Goal: Task Accomplishment & Management: Manage account settings

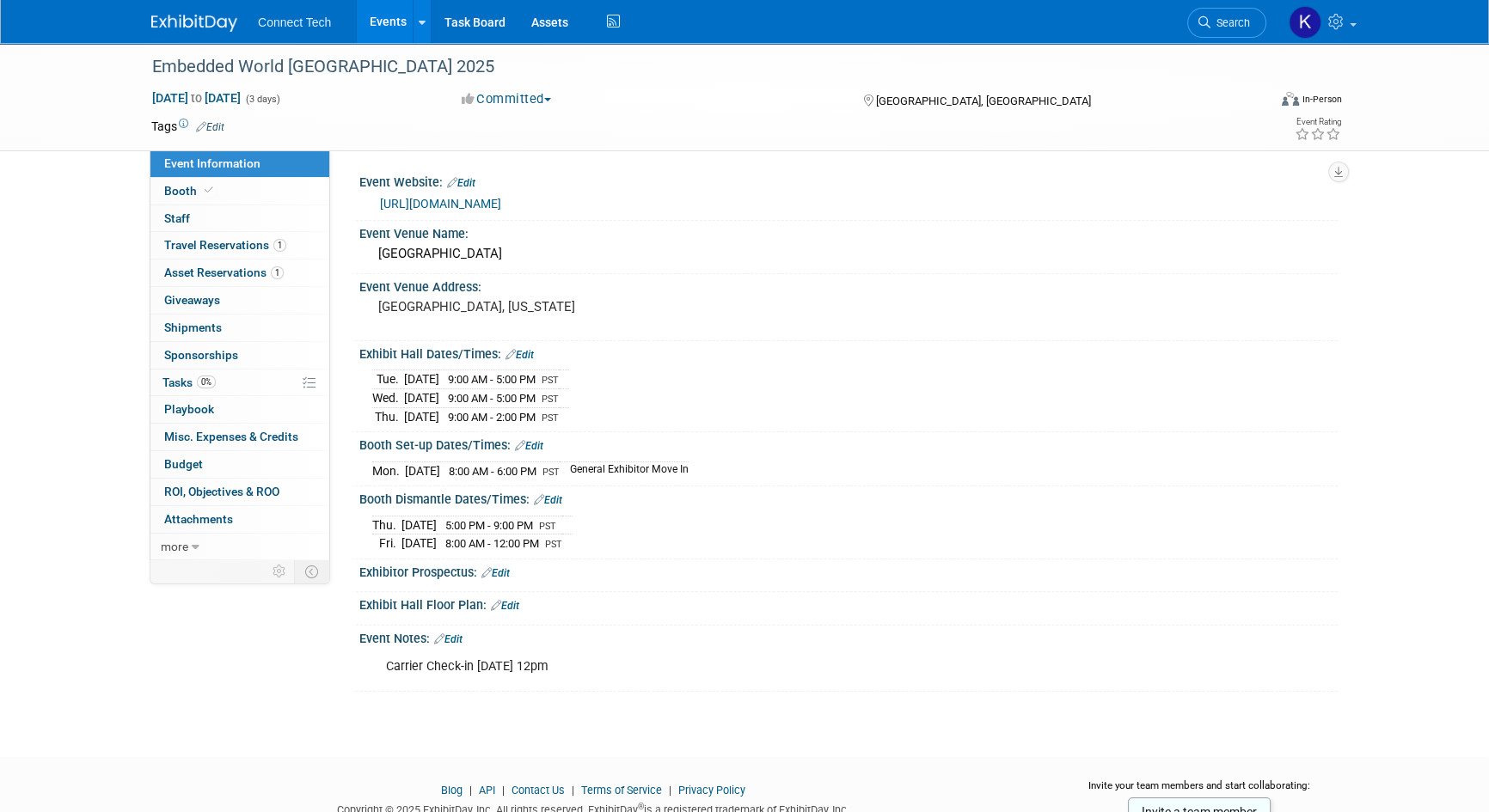
click at [388, 16] on link "Events" at bounding box center [388, 22] width 63 height 43
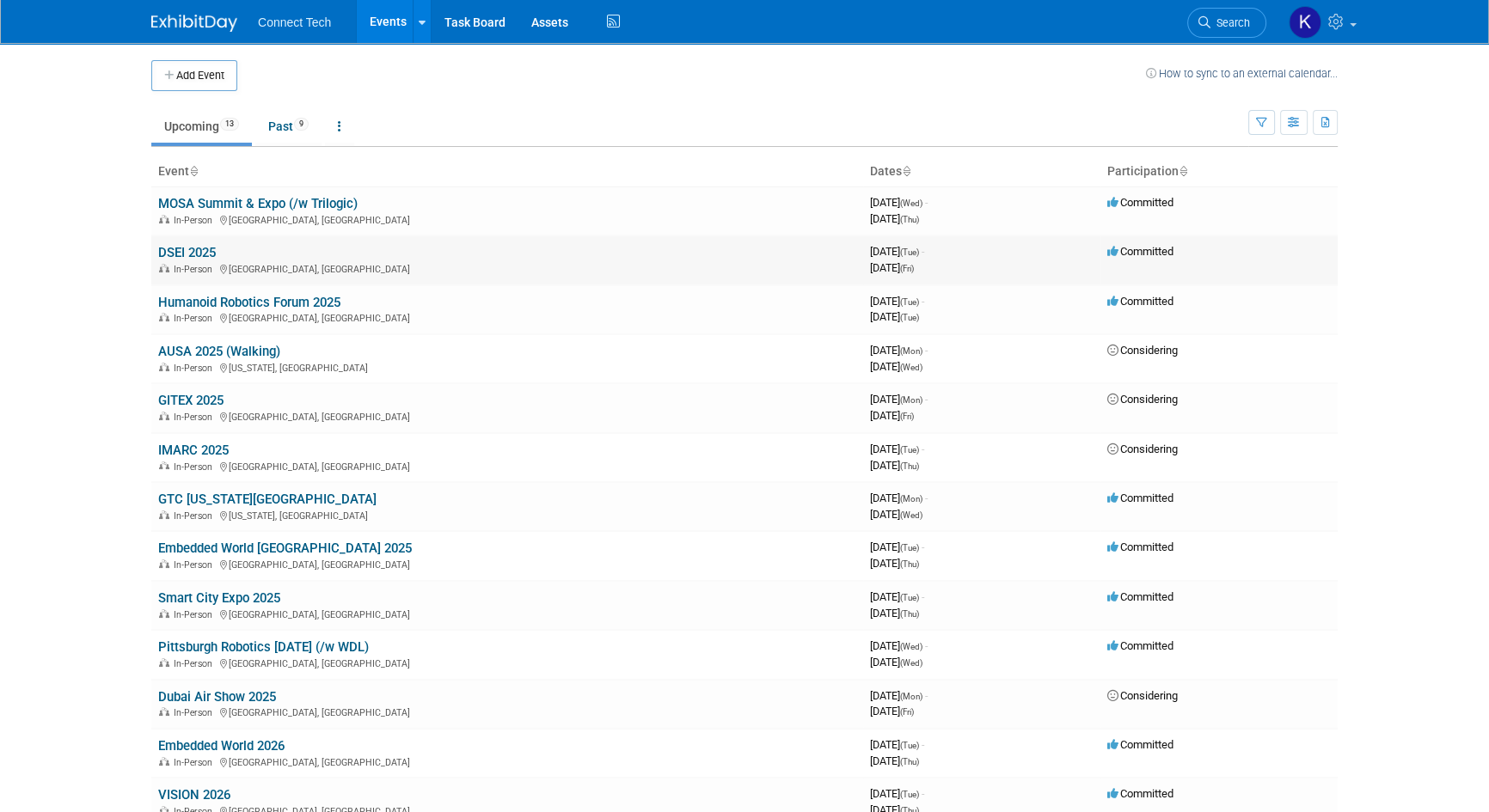
click at [181, 253] on link "DSEI 2025" at bounding box center [187, 253] width 58 height 16
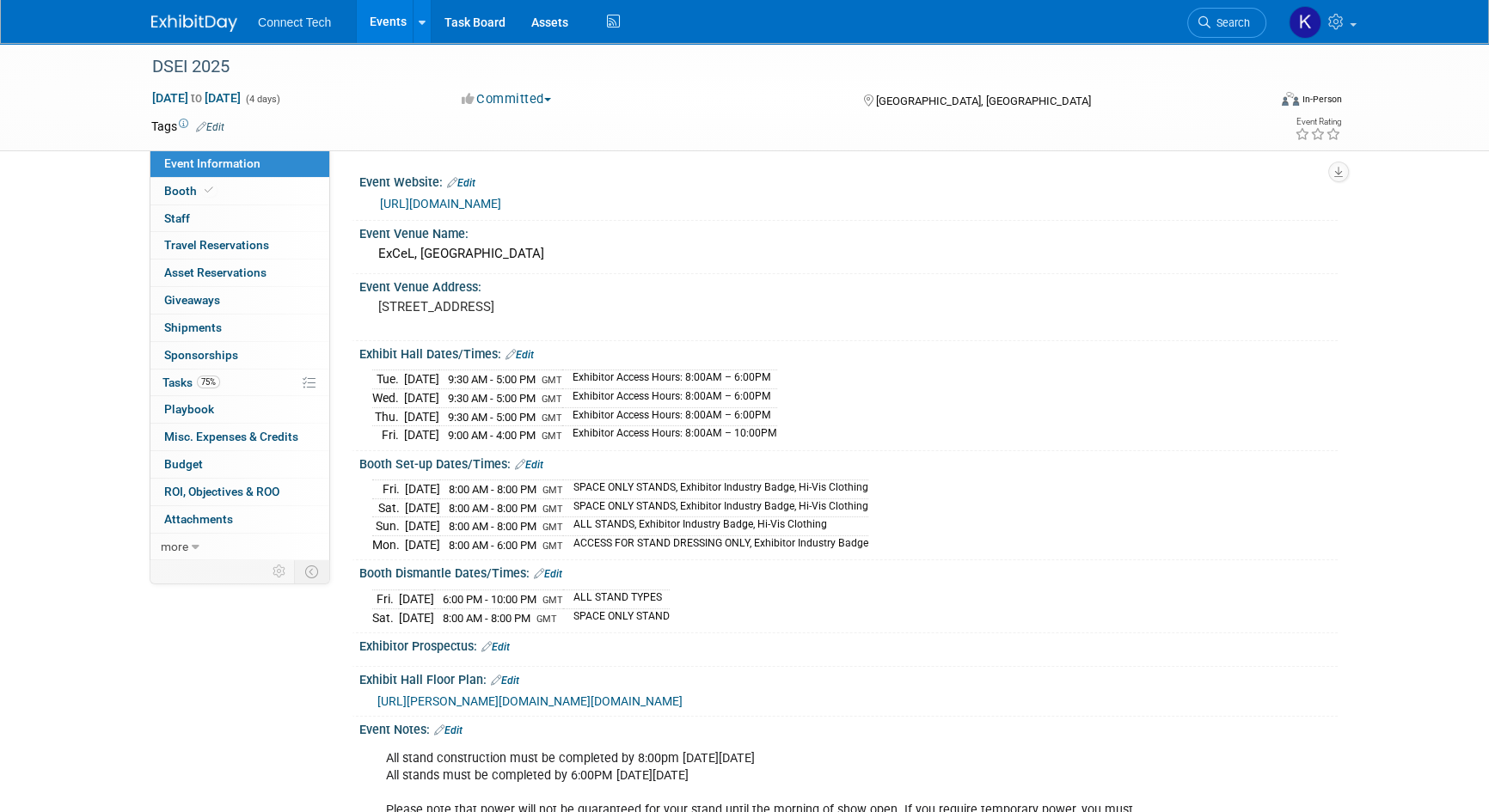
click at [1058, 471] on div "Fri. Sep 5, 2025 8:00 AM - 8:00 PM GMT SPACE ONLY STANDS, Exhibitor Industry Ba…" at bounding box center [848, 513] width 979 height 85
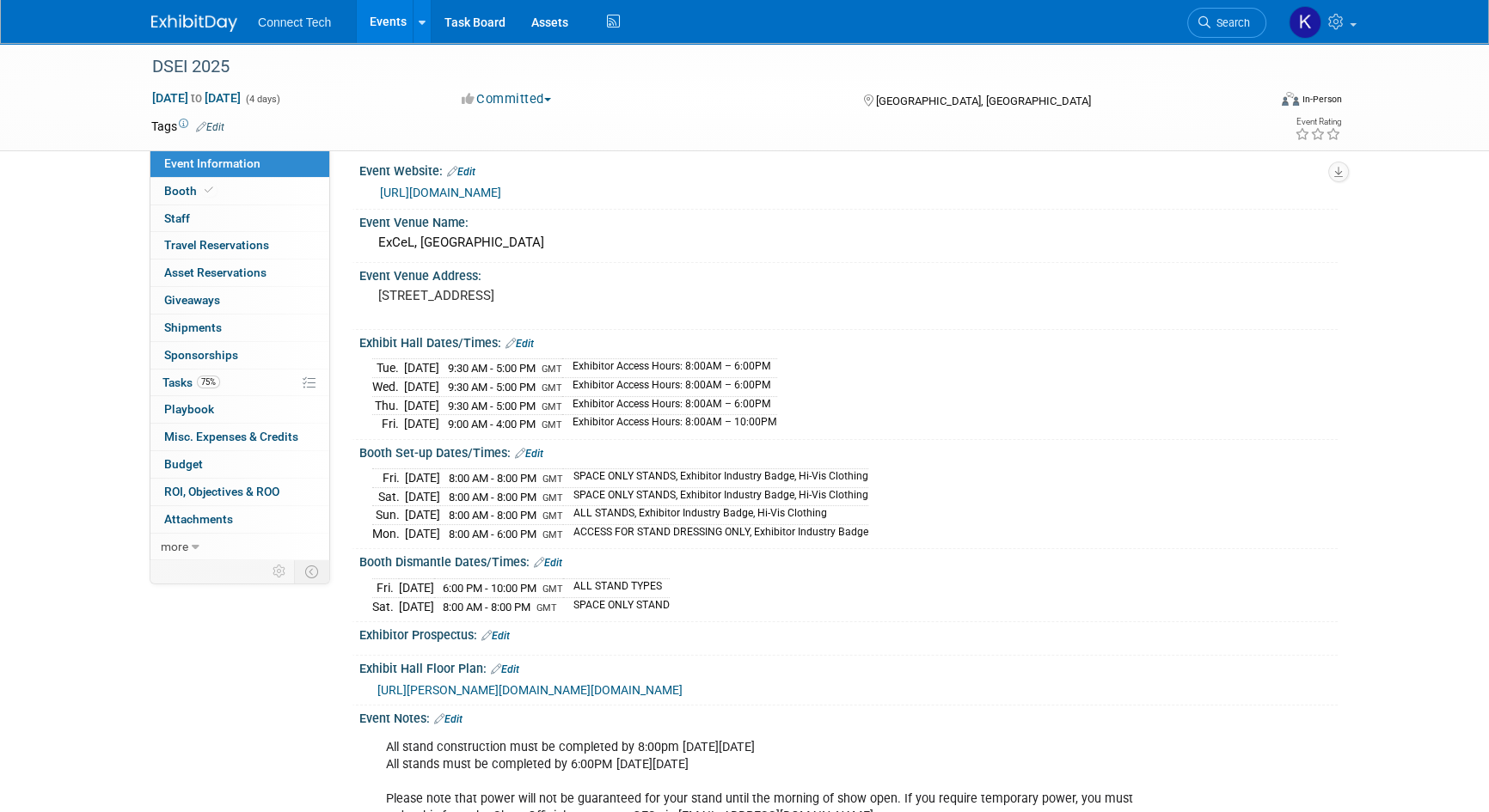
scroll to position [234, 0]
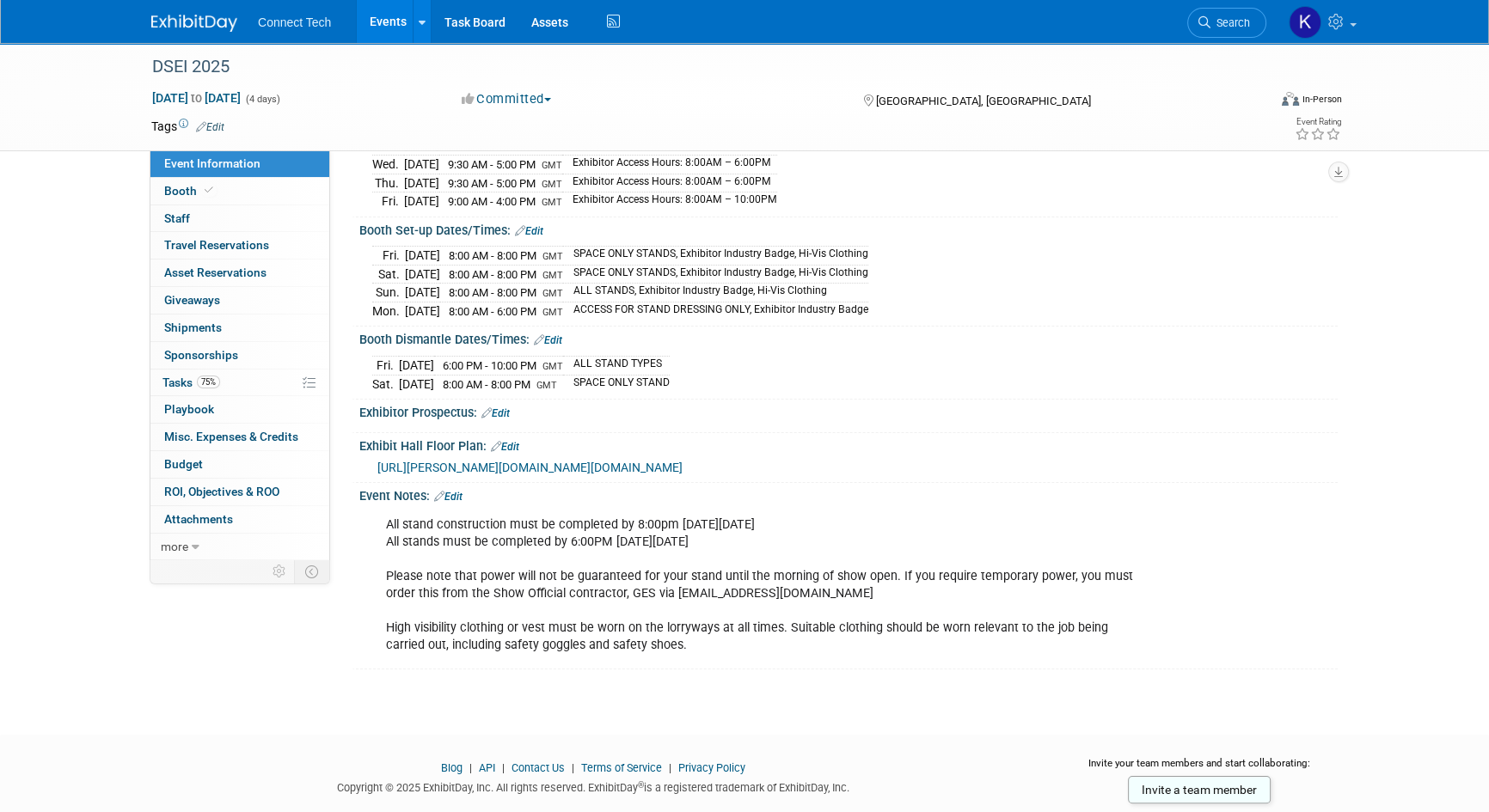
click at [705, 567] on div "All stand construction must be completed by 8:00pm on Sunday, September 7th 202…" at bounding box center [761, 586] width 775 height 155
click at [444, 491] on icon at bounding box center [439, 495] width 10 height 11
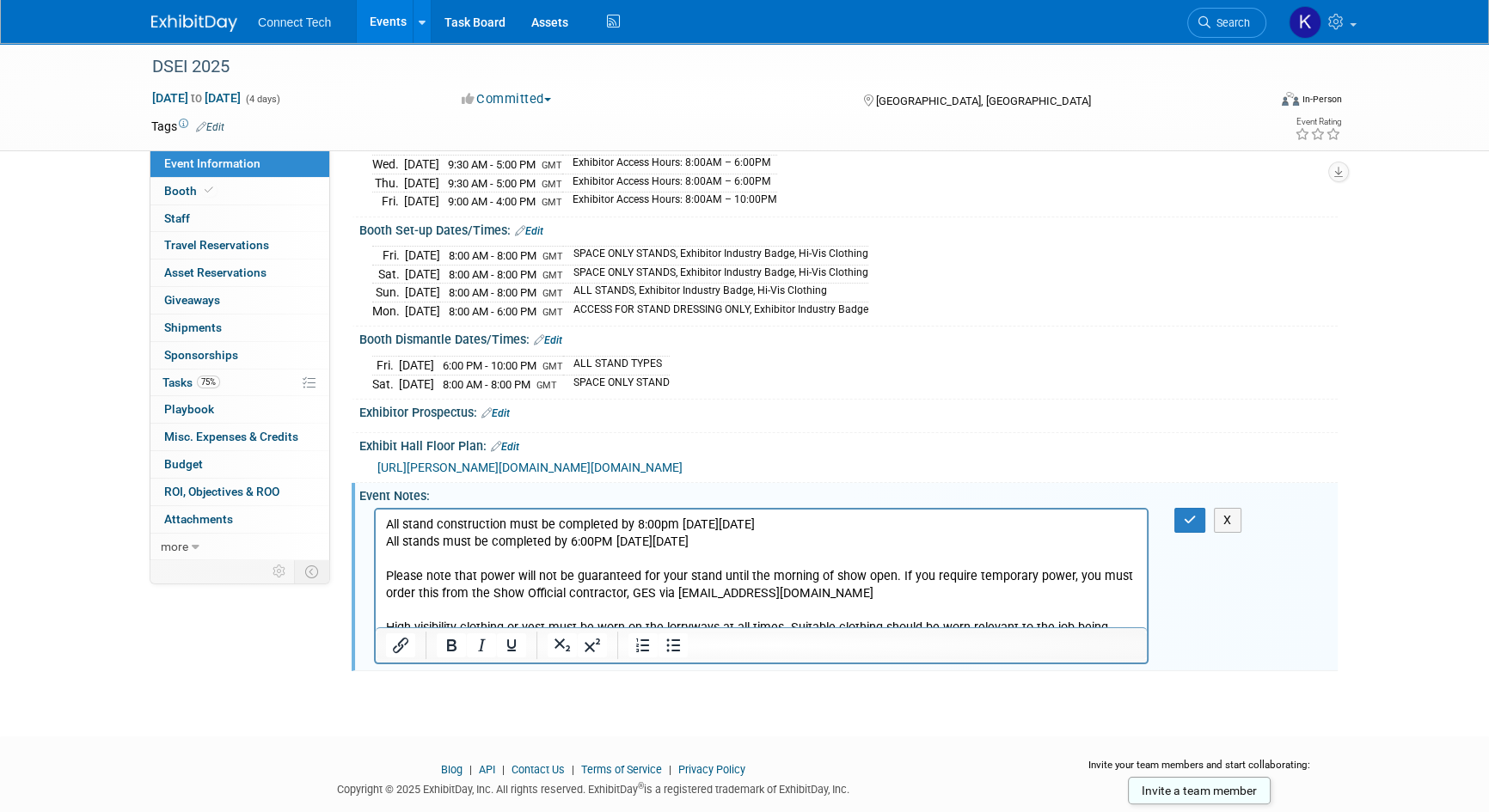
scroll to position [270, 0]
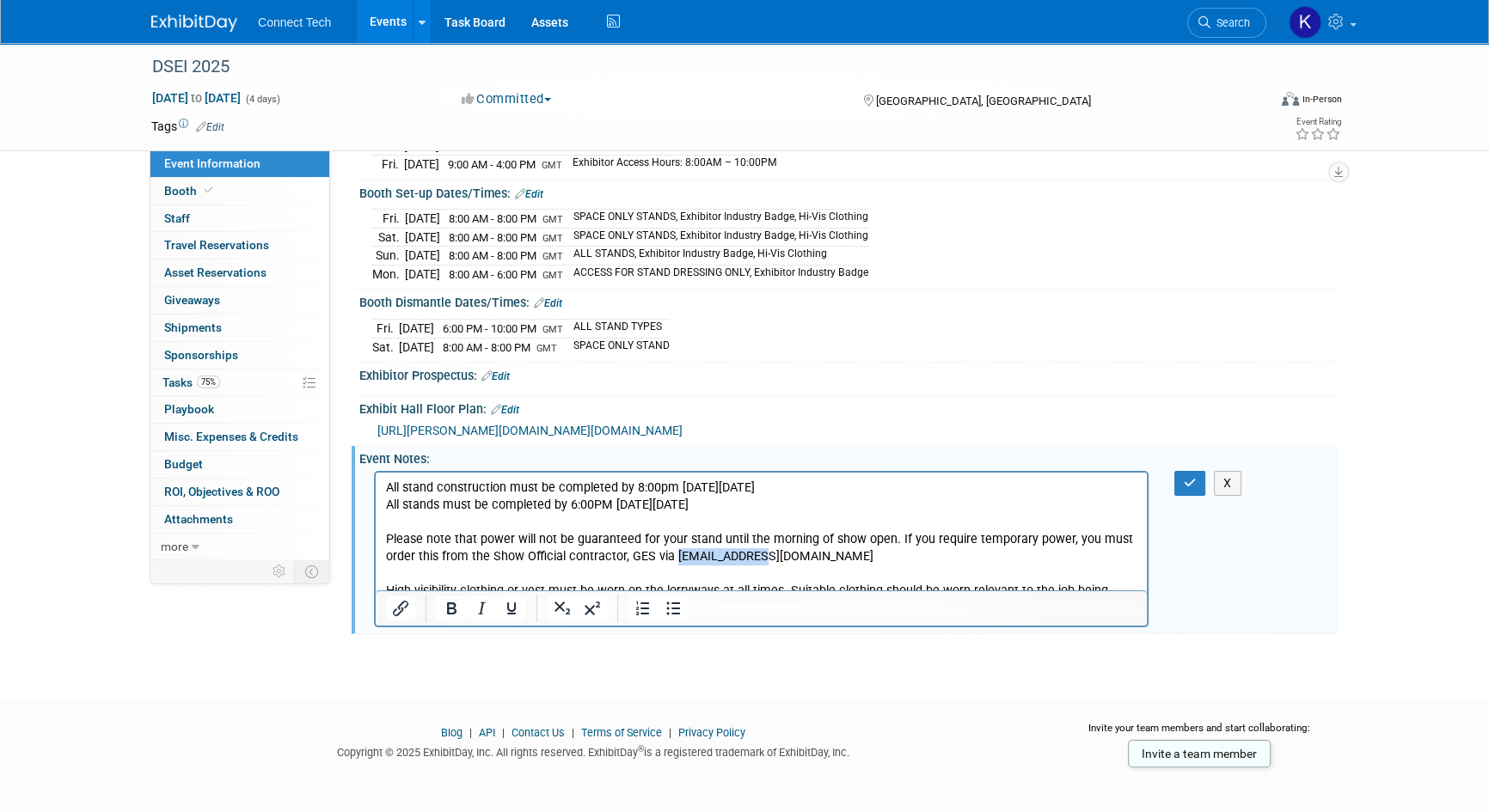
drag, startPoint x: 767, startPoint y: 551, endPoint x: 672, endPoint y: 553, distance: 95.0
click at [672, 553] on p "All stand construction must be completed by 8:00pm on Sunday, September 7th 202…" at bounding box center [761, 548] width 751 height 139
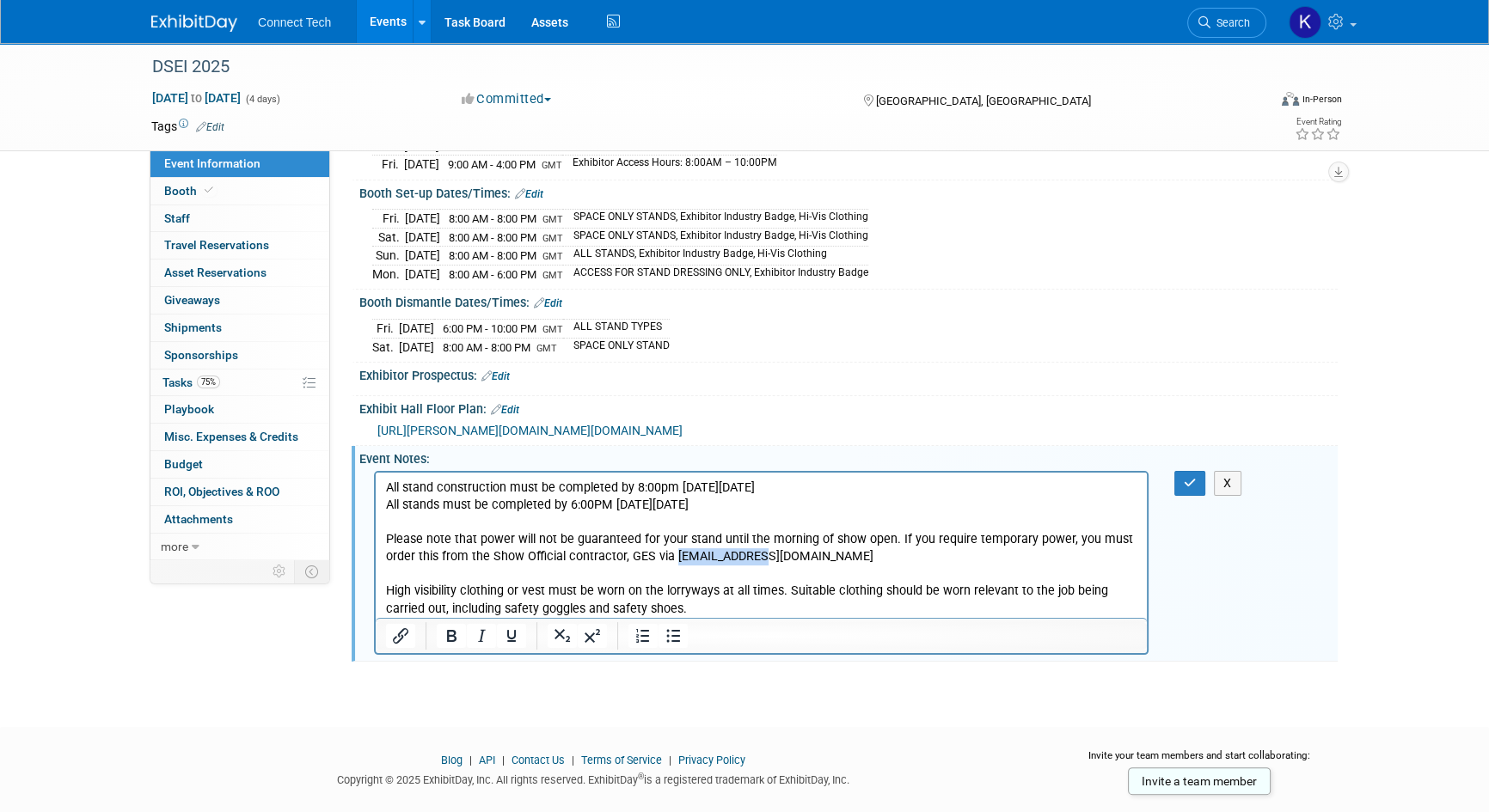
copy p "dsei@ges.com"
click at [1400, 521] on div "DSEI 2025 Sep 9, 2025 to Sep 12, 2025 (4 days) Sep 9, 2025 to Sep 12, 2025 Comm…" at bounding box center [744, 234] width 1489 height 924
click at [782, 605] on p "All stand construction must be completed by 8:00pm on Sunday, September 7th 202…" at bounding box center [761, 548] width 751 height 139
drag, startPoint x: 386, startPoint y: 488, endPoint x: 589, endPoint y: 538, distance: 209.1
click at [386, 489] on p "All stand construction must be completed by 8:00pm on Sunday, September 7th 202…" at bounding box center [761, 548] width 751 height 139
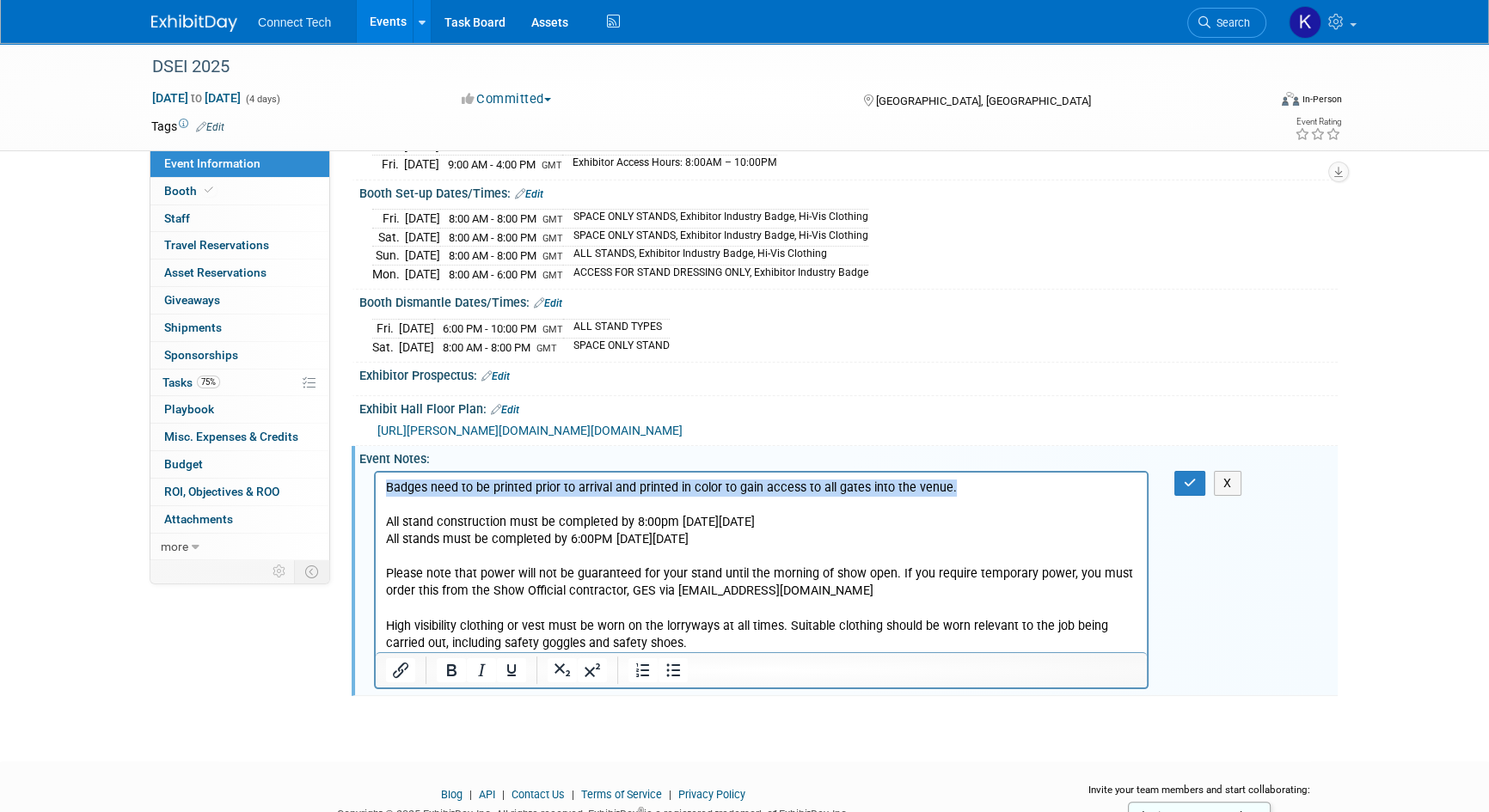
drag, startPoint x: 976, startPoint y: 482, endPoint x: 334, endPoint y: 473, distance: 642.1
click at [376, 473] on html "Badges need to be printed prior to arrival and printed in color to gain access …" at bounding box center [761, 561] width 771 height 180
click at [447, 660] on icon "Bold" at bounding box center [450, 669] width 21 height 21
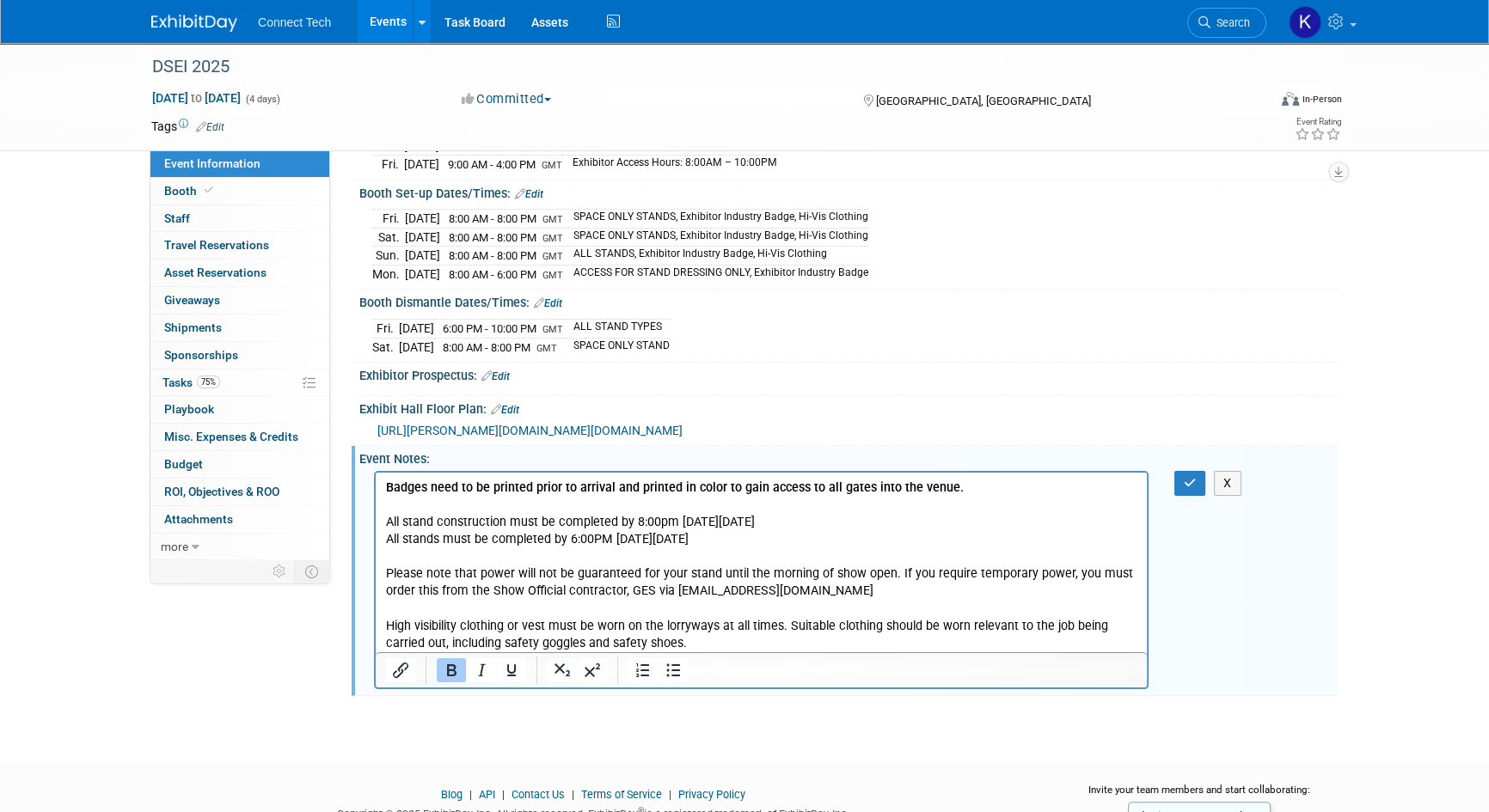
click at [988, 487] on p "Badges need to be printed prior to arrival and printed in color to gain access …" at bounding box center [761, 487] width 751 height 17
click at [968, 492] on p "Badges need to be printed prior to arrival and printed in color to gain access …" at bounding box center [761, 487] width 751 height 17
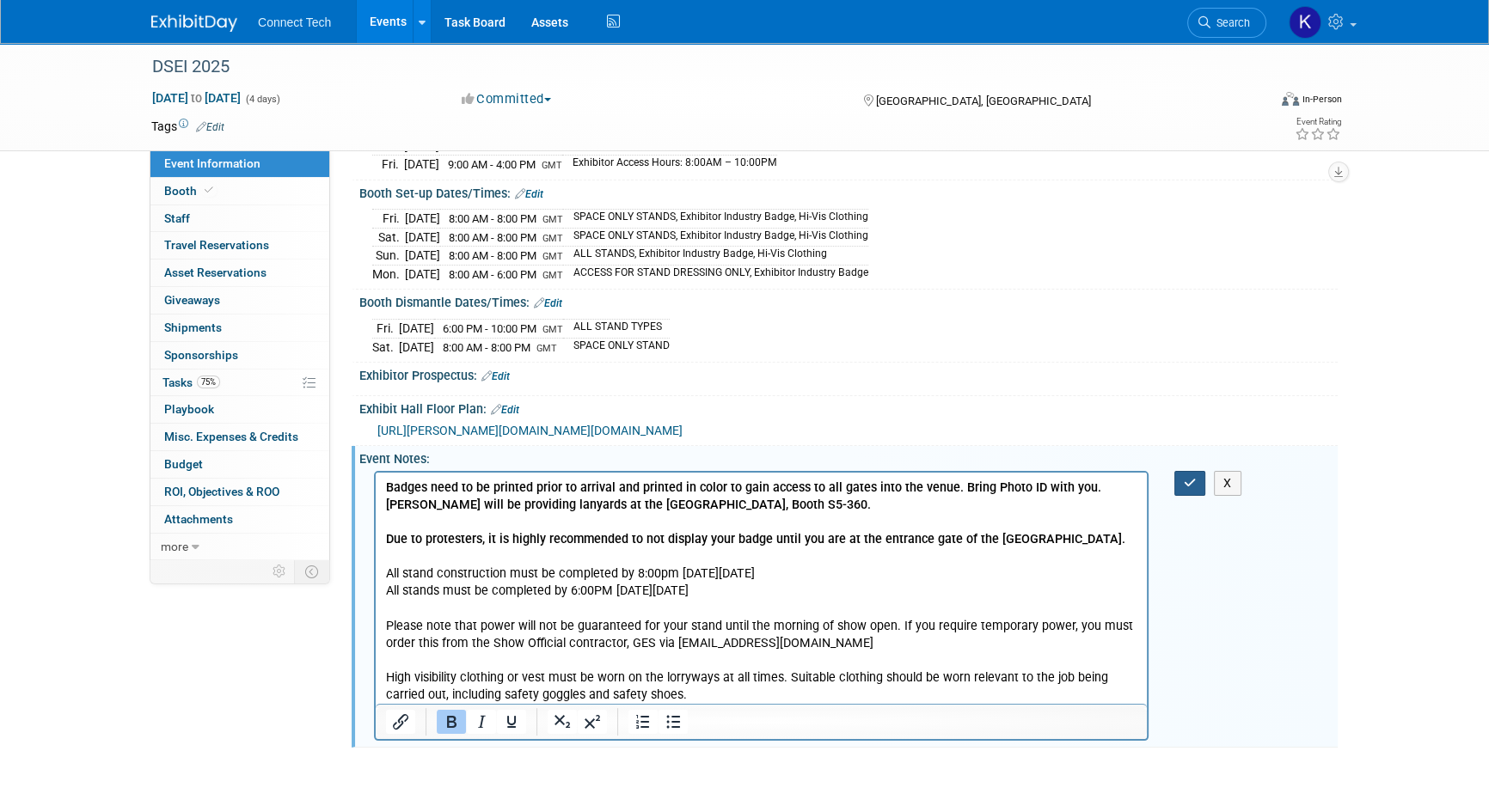
click at [1177, 486] on button "button" at bounding box center [1190, 483] width 31 height 25
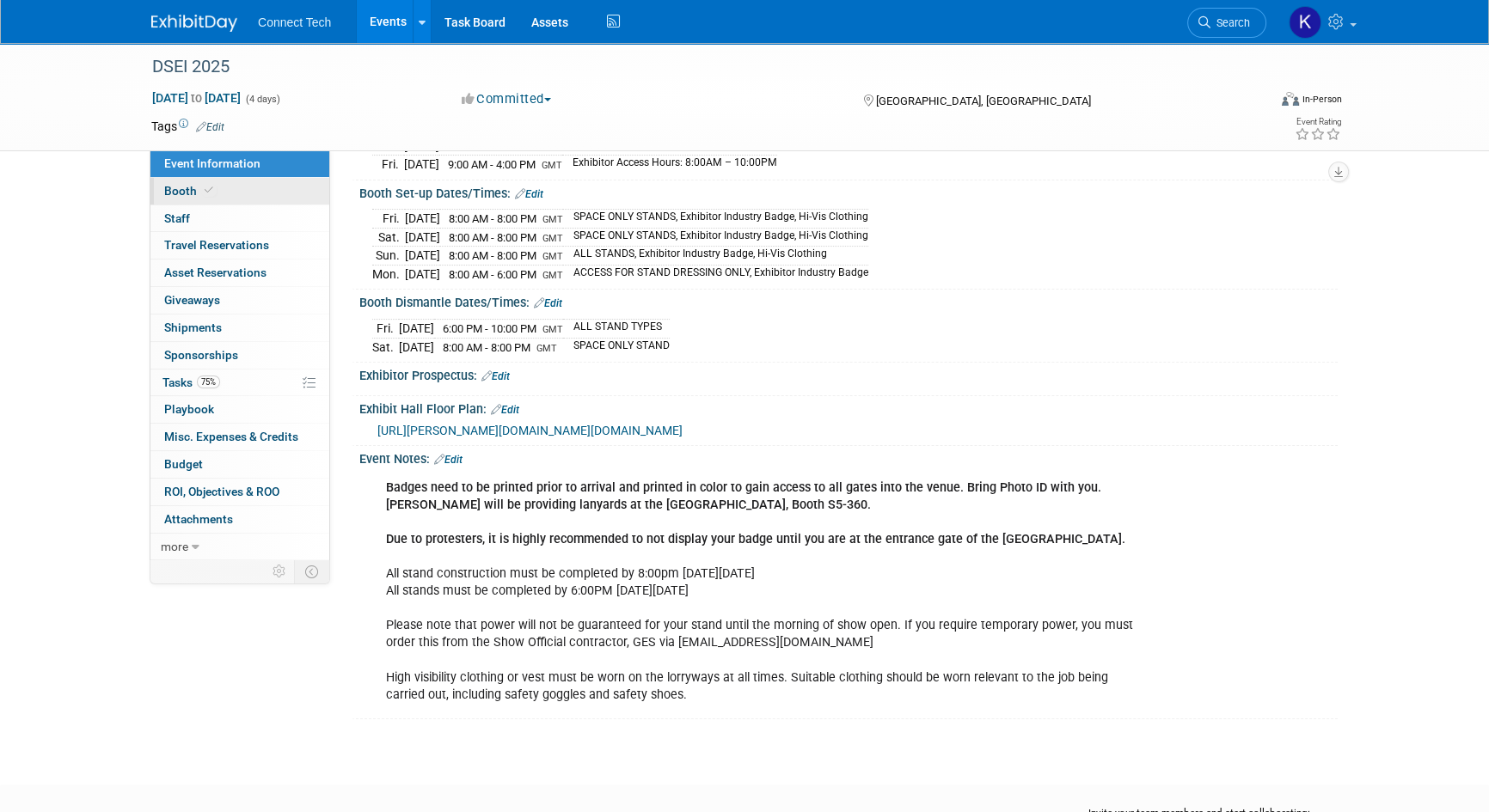
click at [219, 194] on link "Booth" at bounding box center [240, 191] width 179 height 27
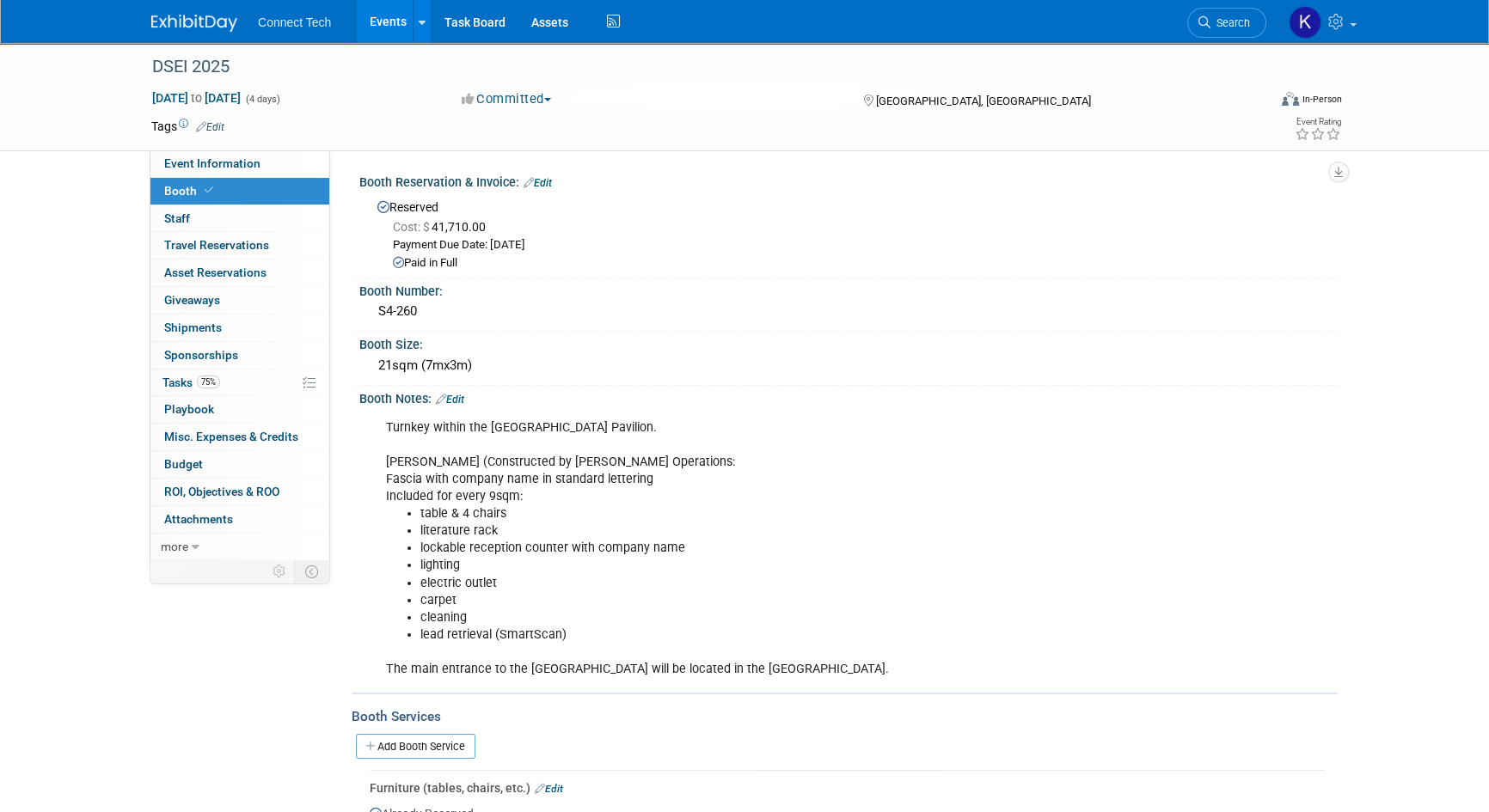
scroll to position [312, 0]
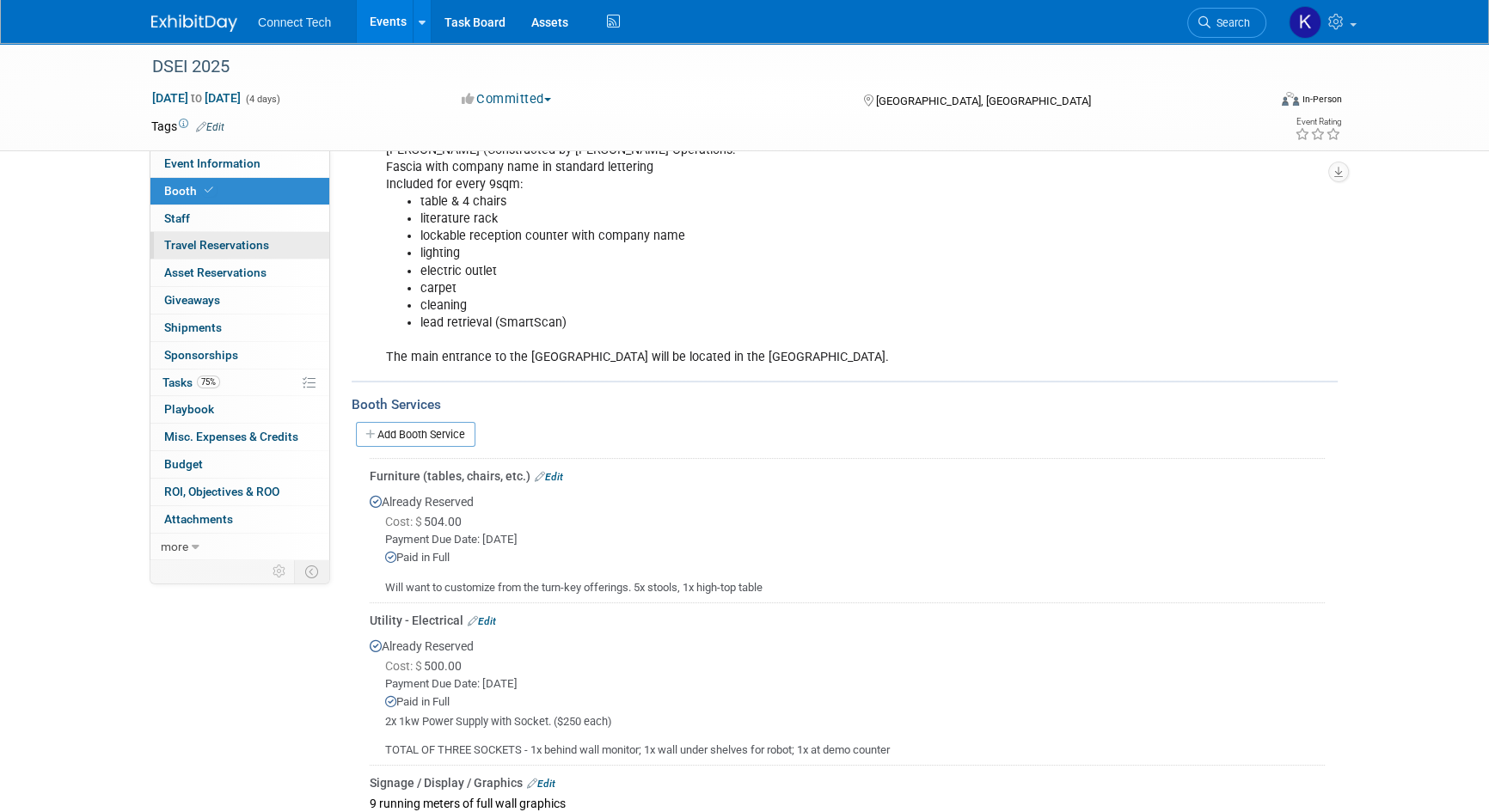
click at [204, 233] on link "0 Travel Reservations 0" at bounding box center [240, 245] width 179 height 27
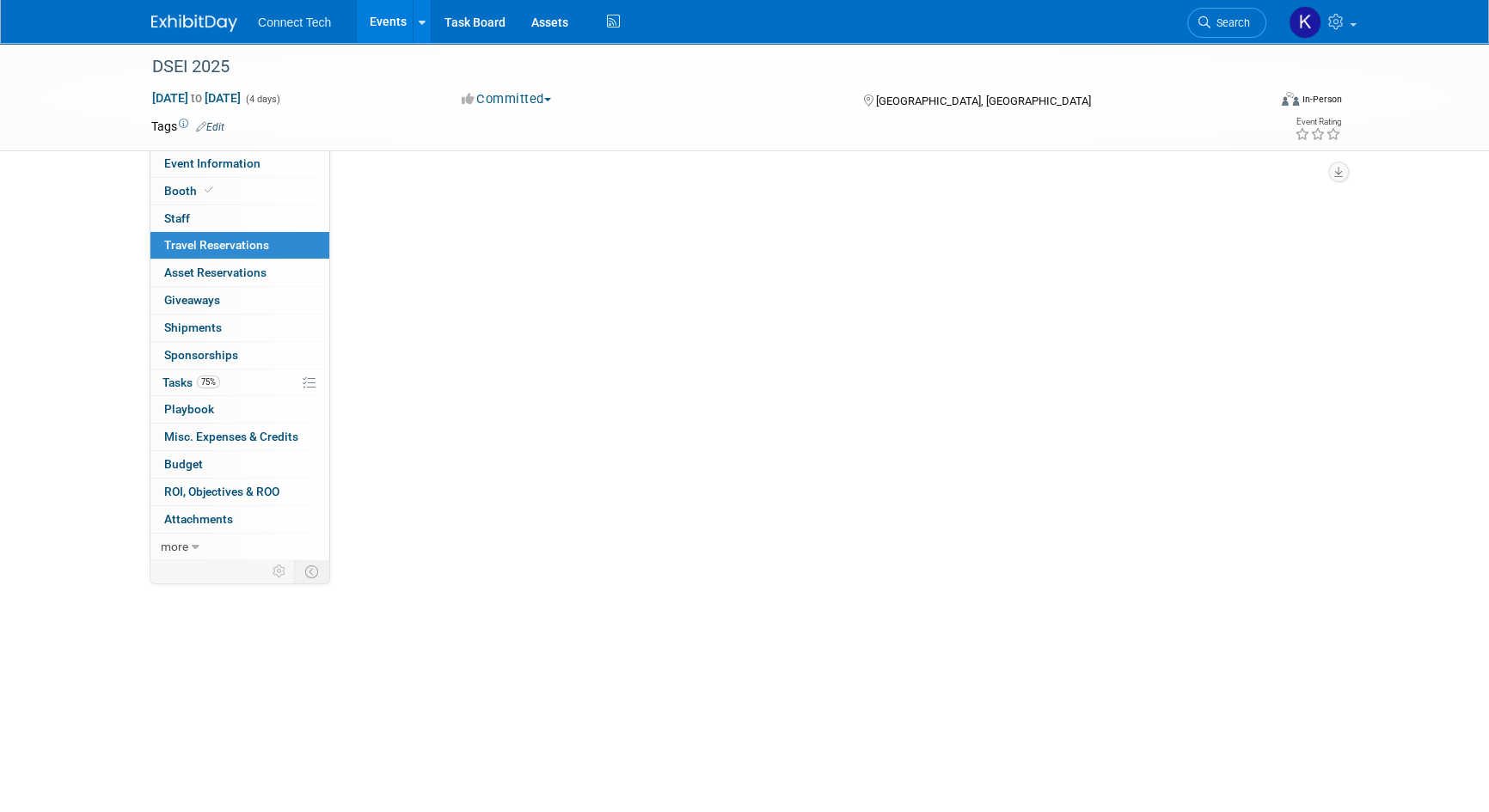
scroll to position [0, 0]
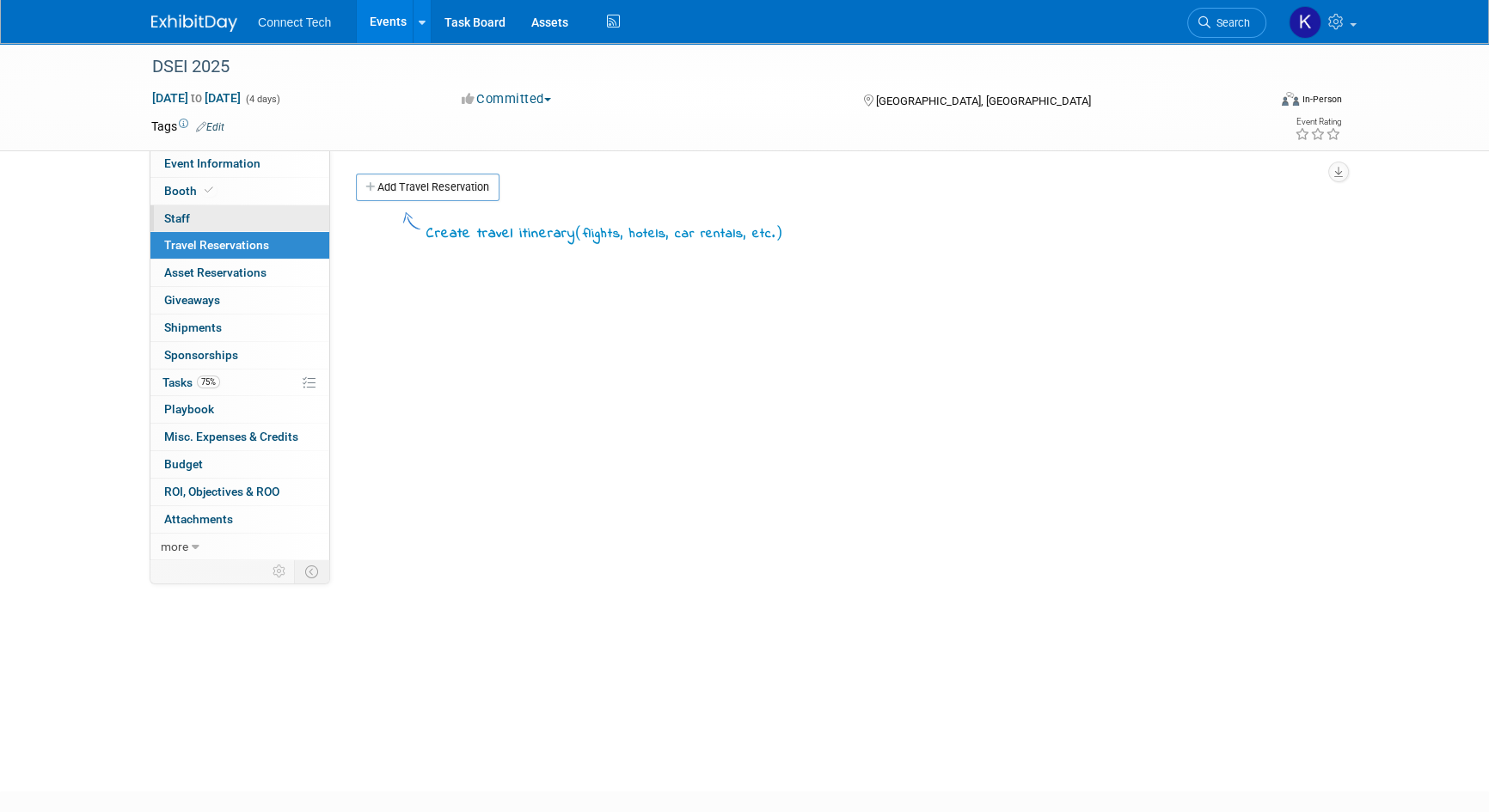
click at [202, 222] on link "0 Staff 0" at bounding box center [240, 218] width 179 height 27
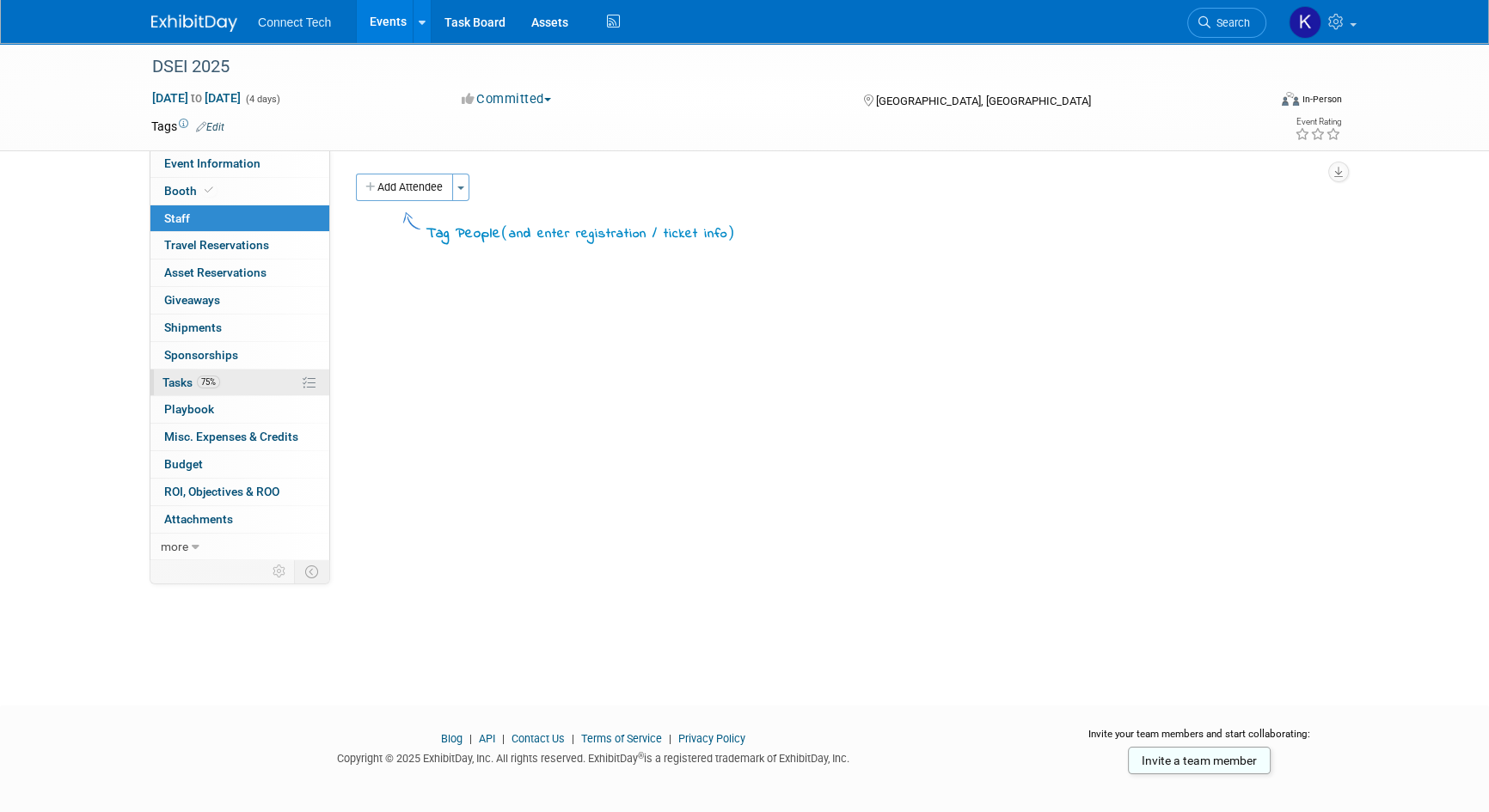
click at [223, 377] on link "75% Tasks 75%" at bounding box center [240, 382] width 179 height 27
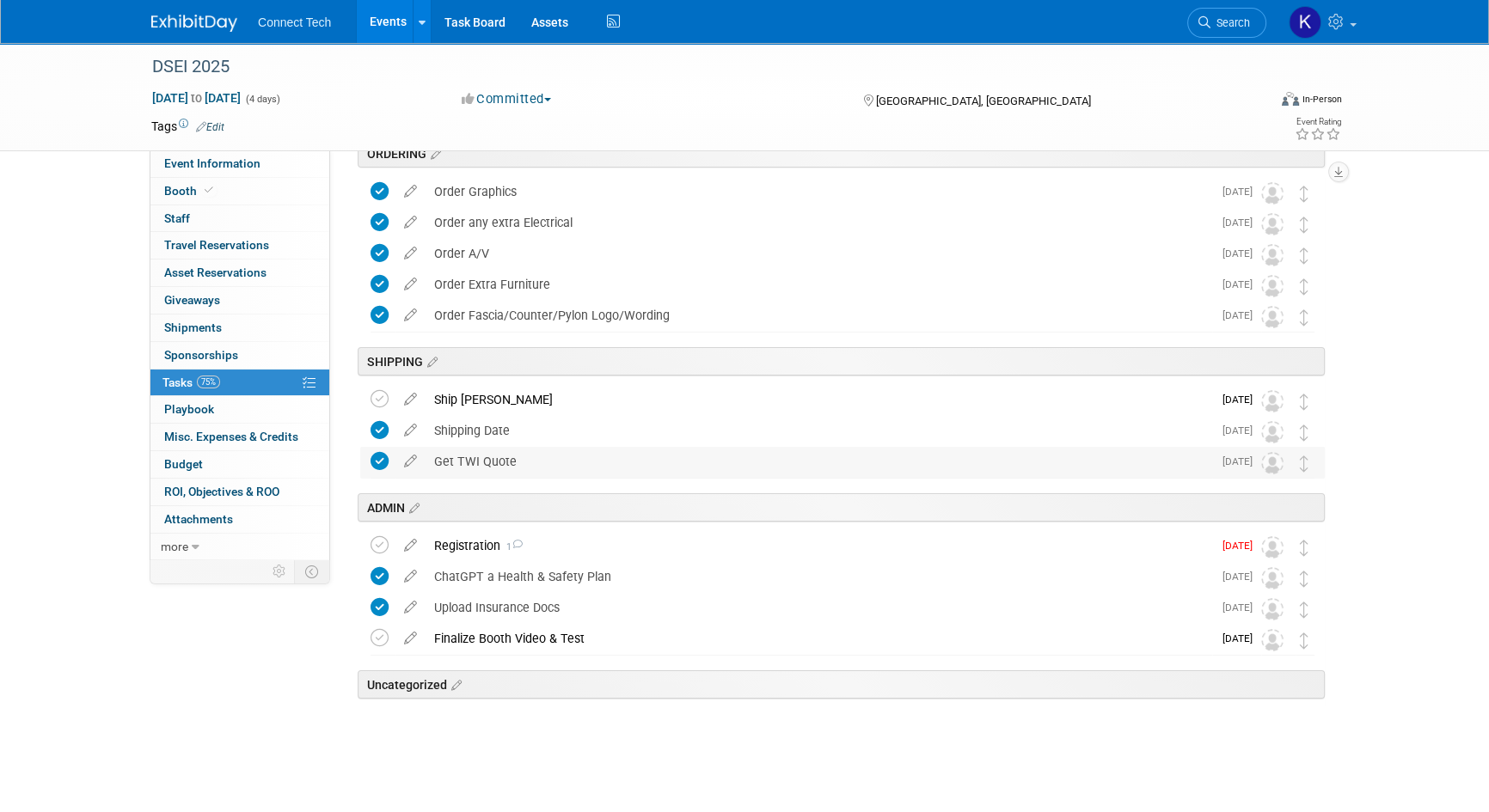
scroll to position [85, 0]
click at [634, 551] on div "Registration 1" at bounding box center [819, 545] width 787 height 29
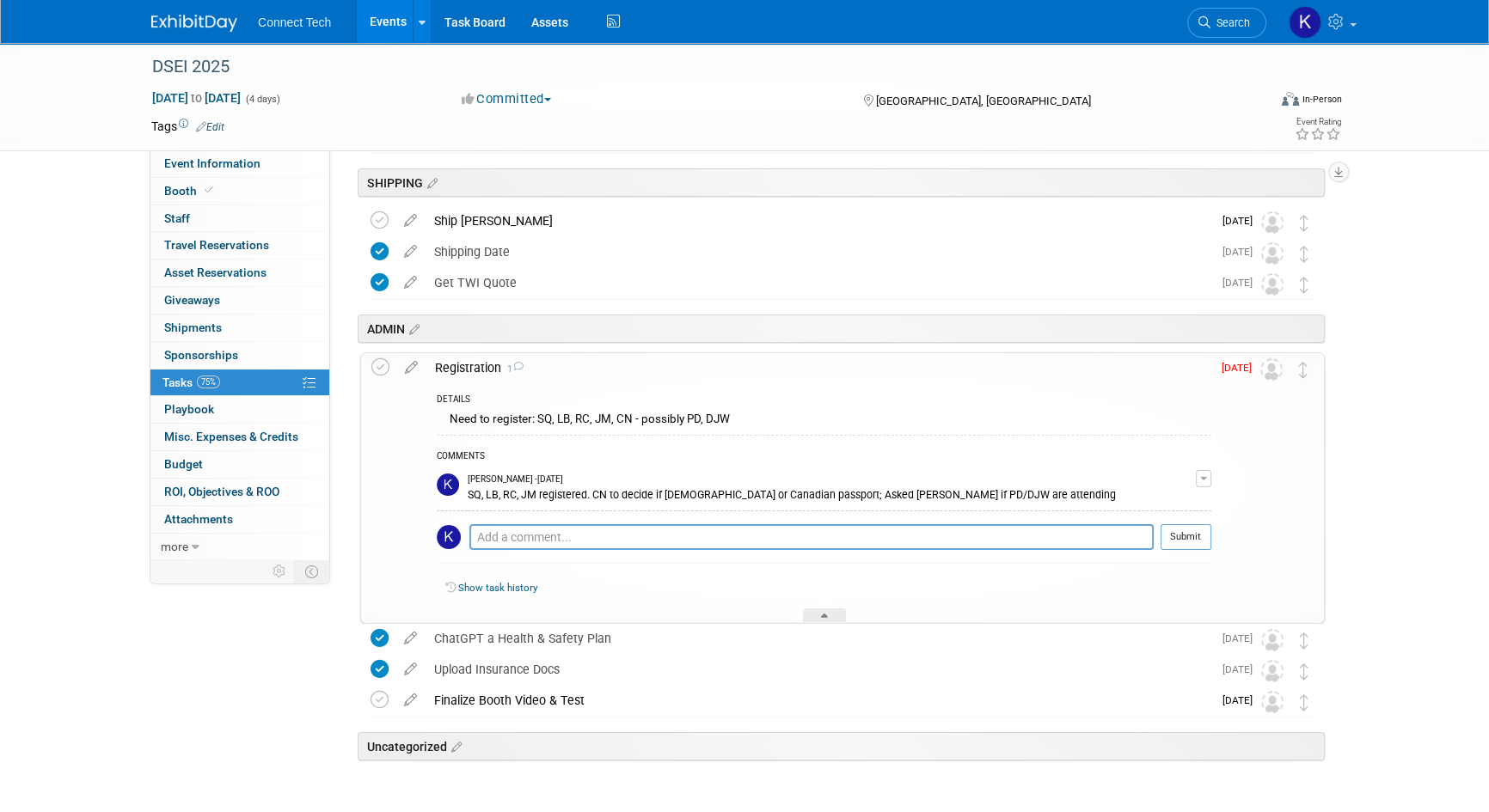
scroll to position [324, 0]
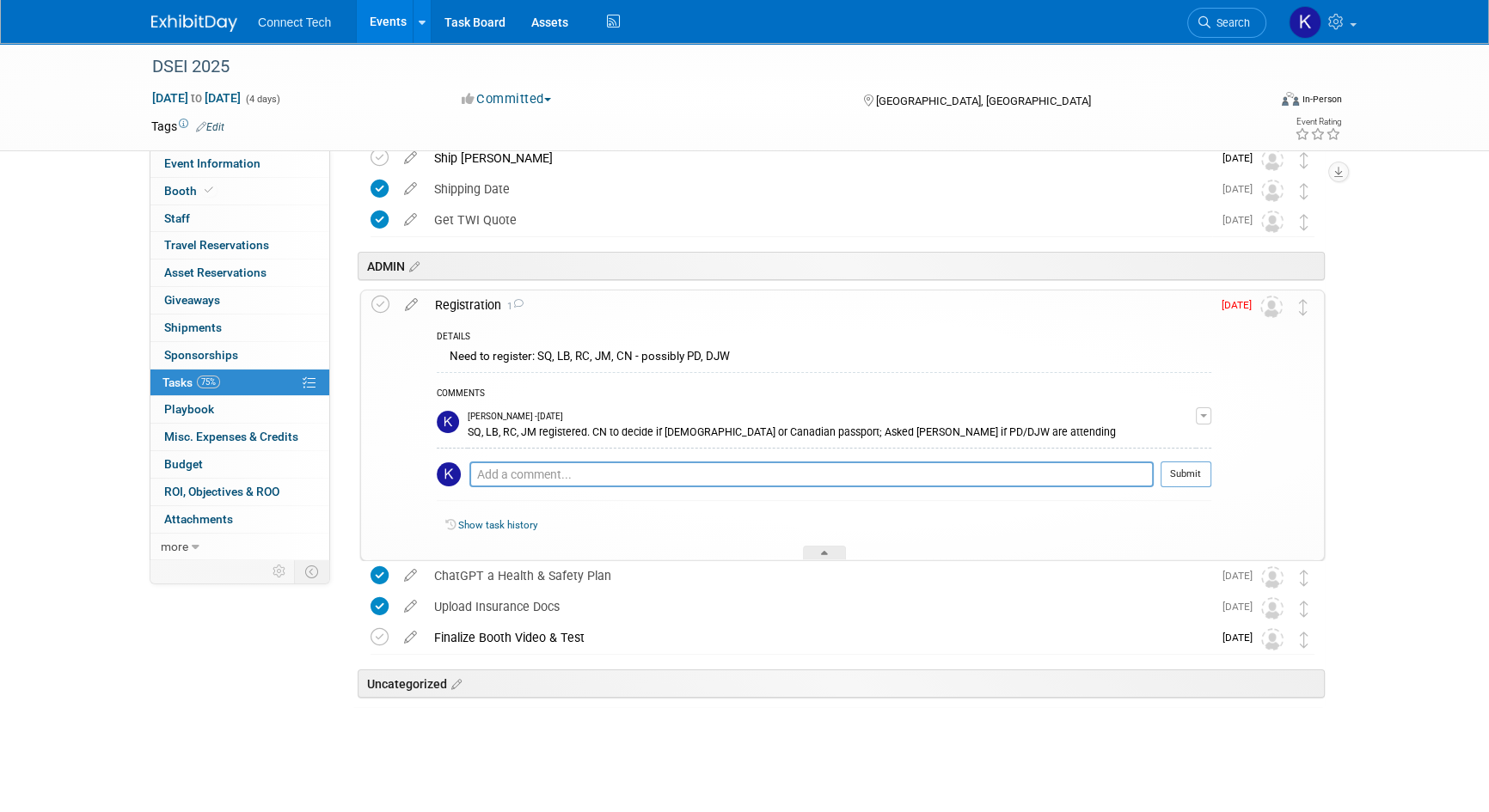
click at [993, 434] on div "SQ, LB, RC, JM registered. CN to decide if British or Canadian passport; Asked …" at bounding box center [832, 431] width 728 height 17
click at [825, 436] on div "SQ, LB, RC, JM registered. CN to decide if British or Canadian passport; Asked …" at bounding box center [832, 431] width 728 height 17
click at [592, 464] on textarea at bounding box center [811, 474] width 685 height 26
type textarea "Registered all."
click at [1184, 479] on button "Submit" at bounding box center [1186, 474] width 51 height 26
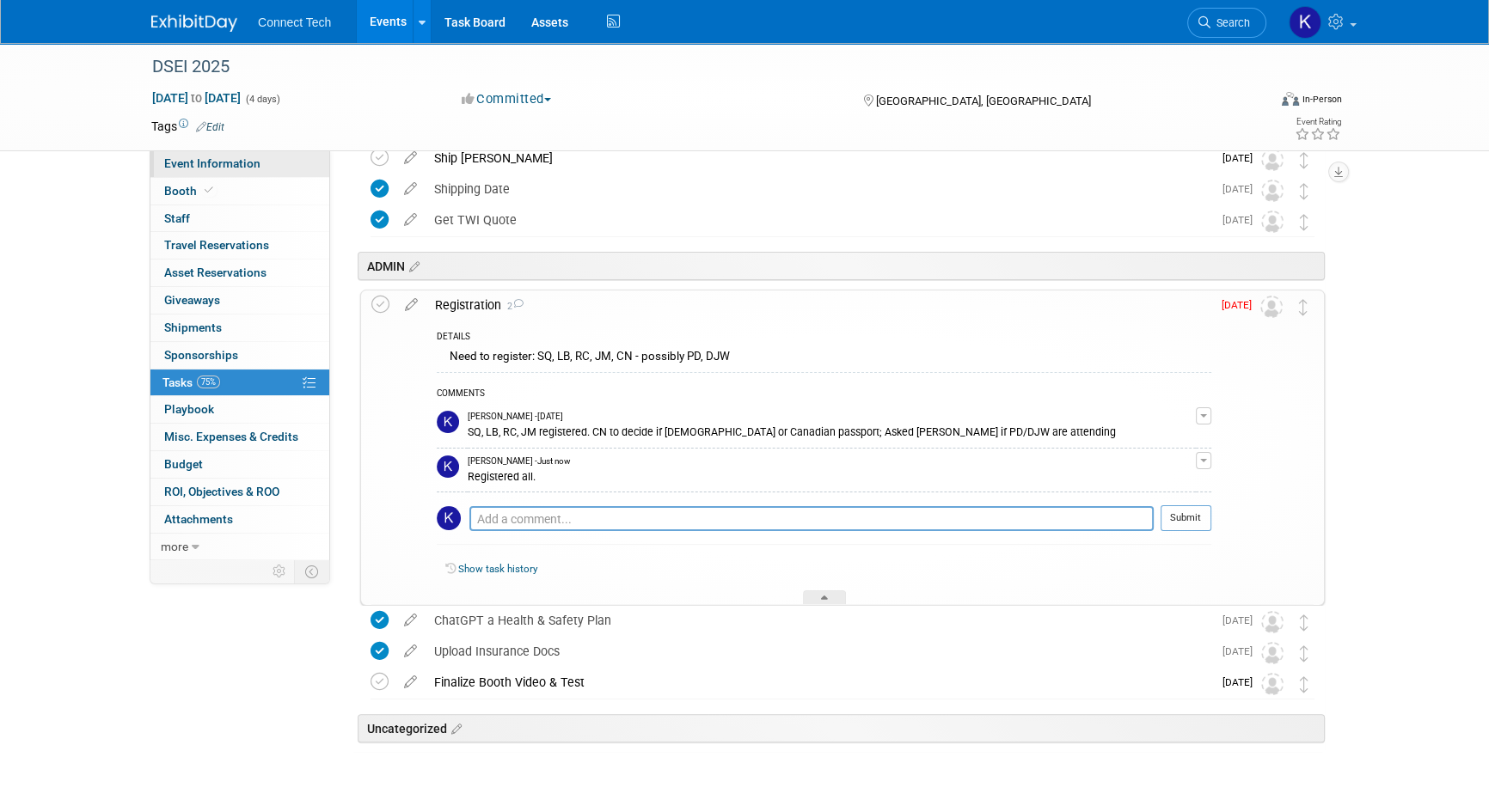
click at [207, 153] on link "Event Information" at bounding box center [240, 163] width 179 height 27
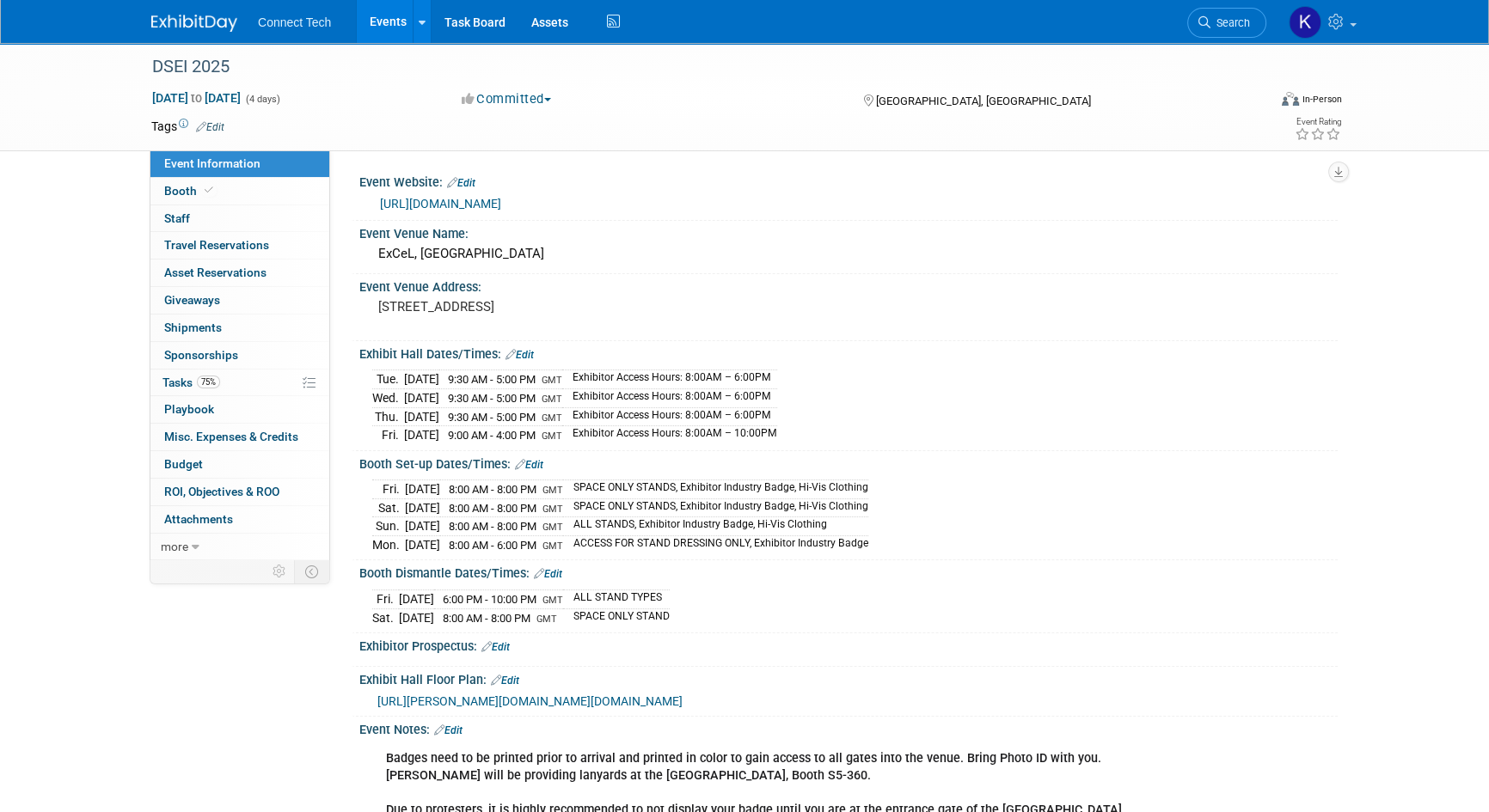
scroll to position [205, 0]
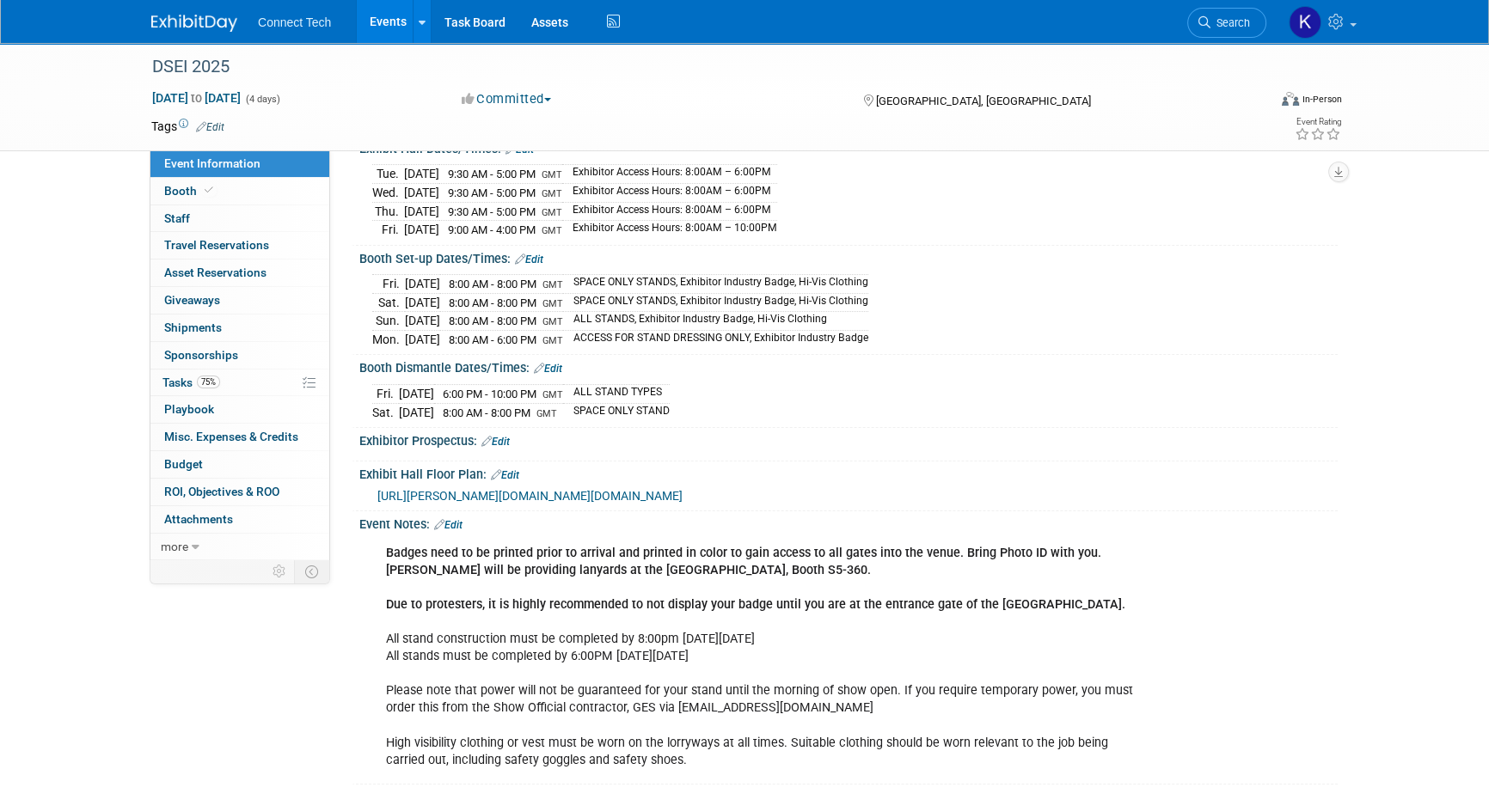
click at [450, 519] on link "Edit" at bounding box center [447, 525] width 29 height 12
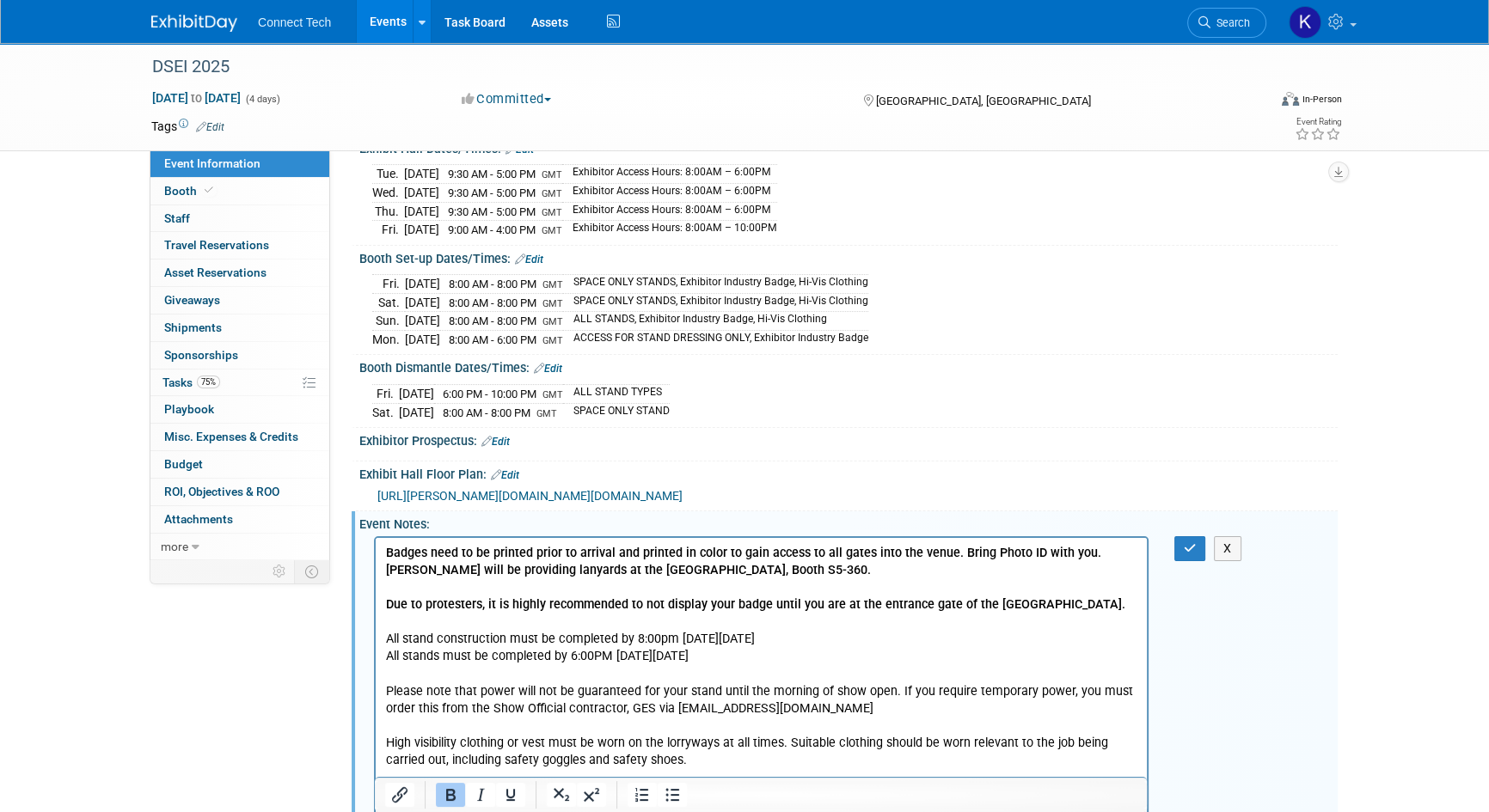
scroll to position [249, 0]
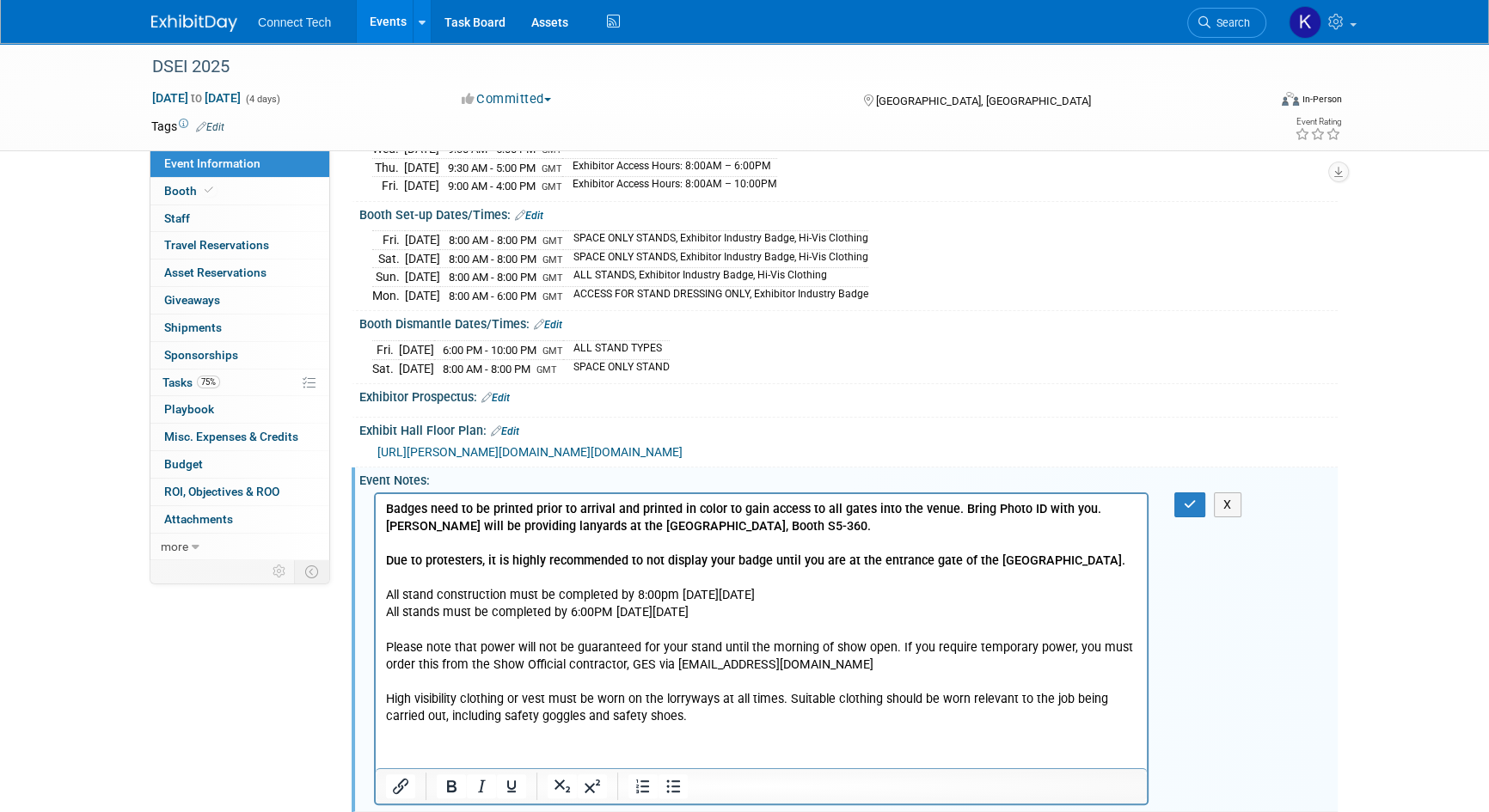
click at [1120, 570] on p "Badges need to be printed prior to arrival and printed in color to gain access …" at bounding box center [761, 612] width 751 height 224
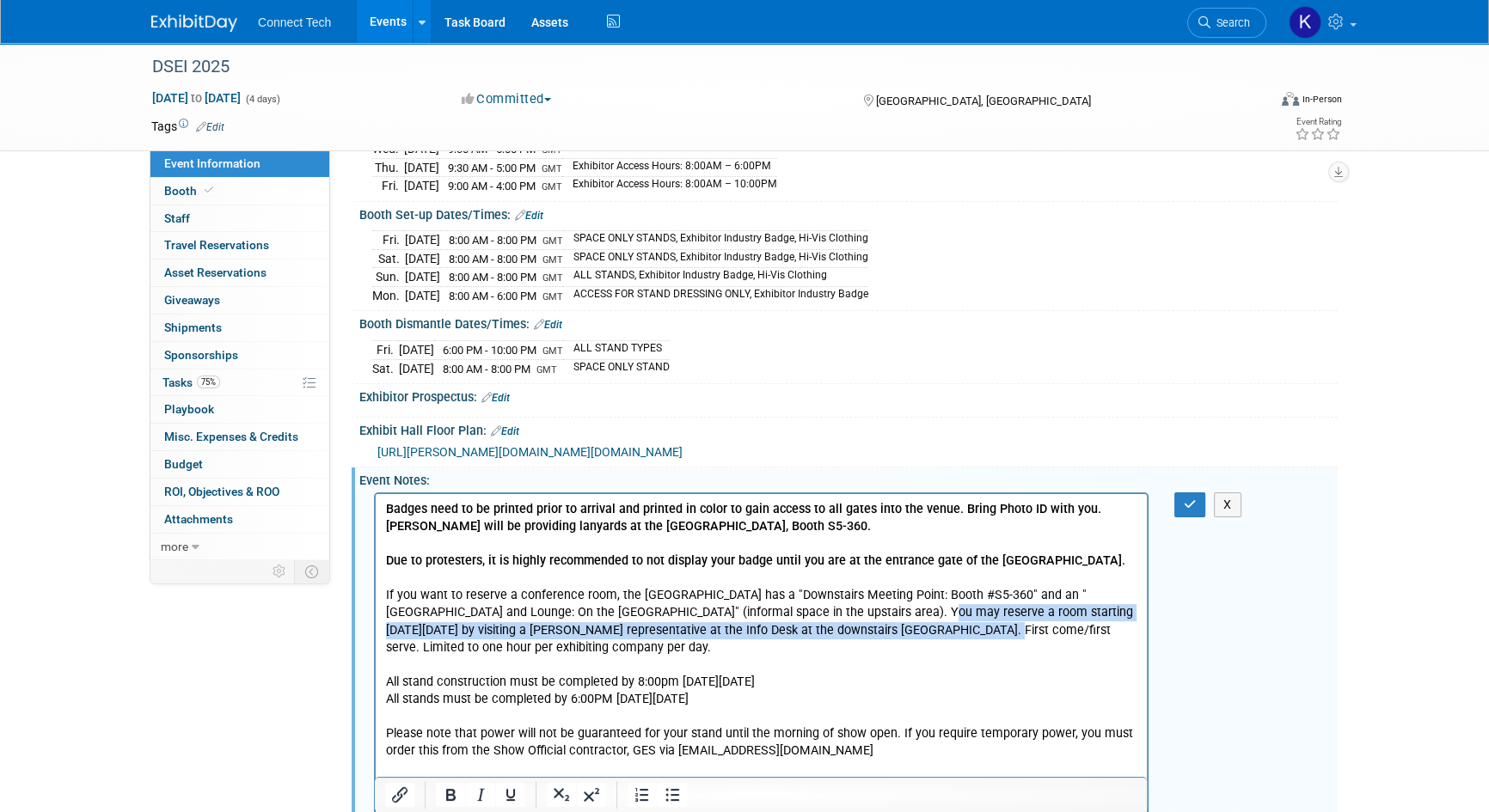
drag, startPoint x: 842, startPoint y: 611, endPoint x: 921, endPoint y: 626, distance: 80.4
click at [921, 626] on p "If you want to reserve a conference room, the US Pavilion has a "Downstairs Mee…" at bounding box center [761, 620] width 751 height 69
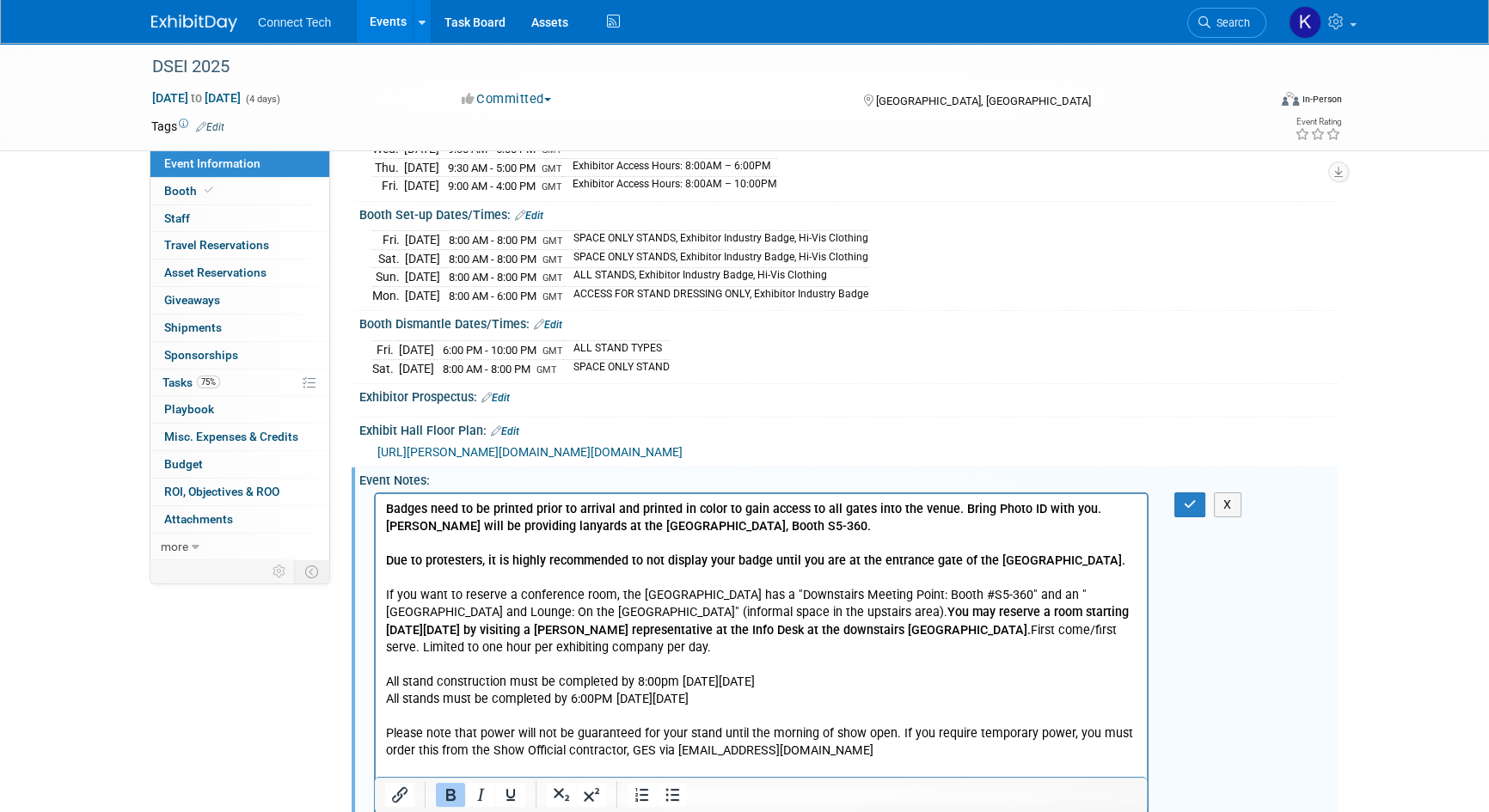
click at [932, 664] on p "All stand construction must be completed by 8:00pm on Sunday, September 7th 202…" at bounding box center [761, 733] width 751 height 155
click at [626, 653] on p "If you want to reserve a conference room, the US Pavilion has a "Downstairs Mee…" at bounding box center [761, 620] width 751 height 69
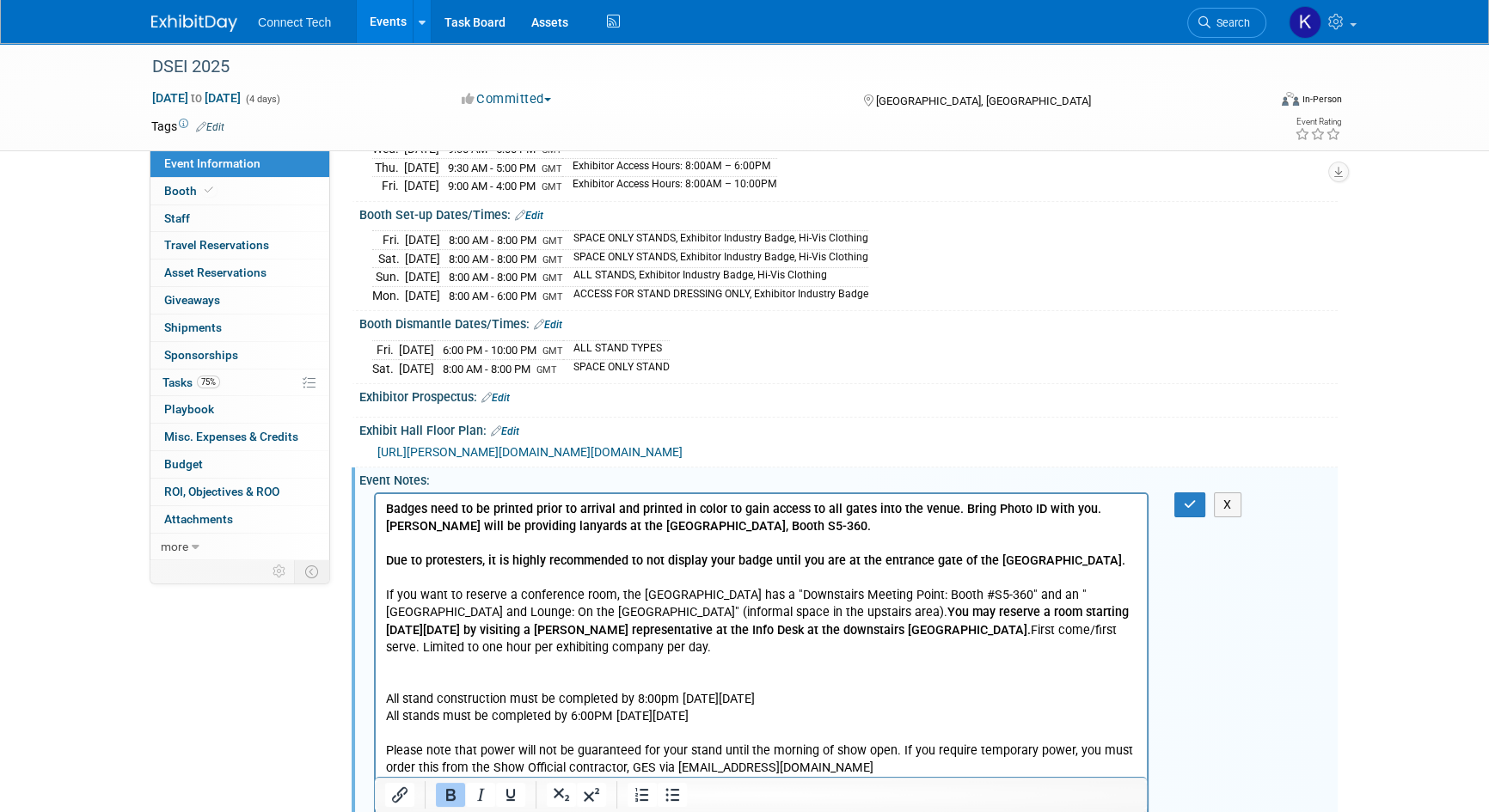
click at [593, 674] on p "All stand construction must be completed by 8:00pm on Sunday, September 7th 202…" at bounding box center [761, 750] width 751 height 155
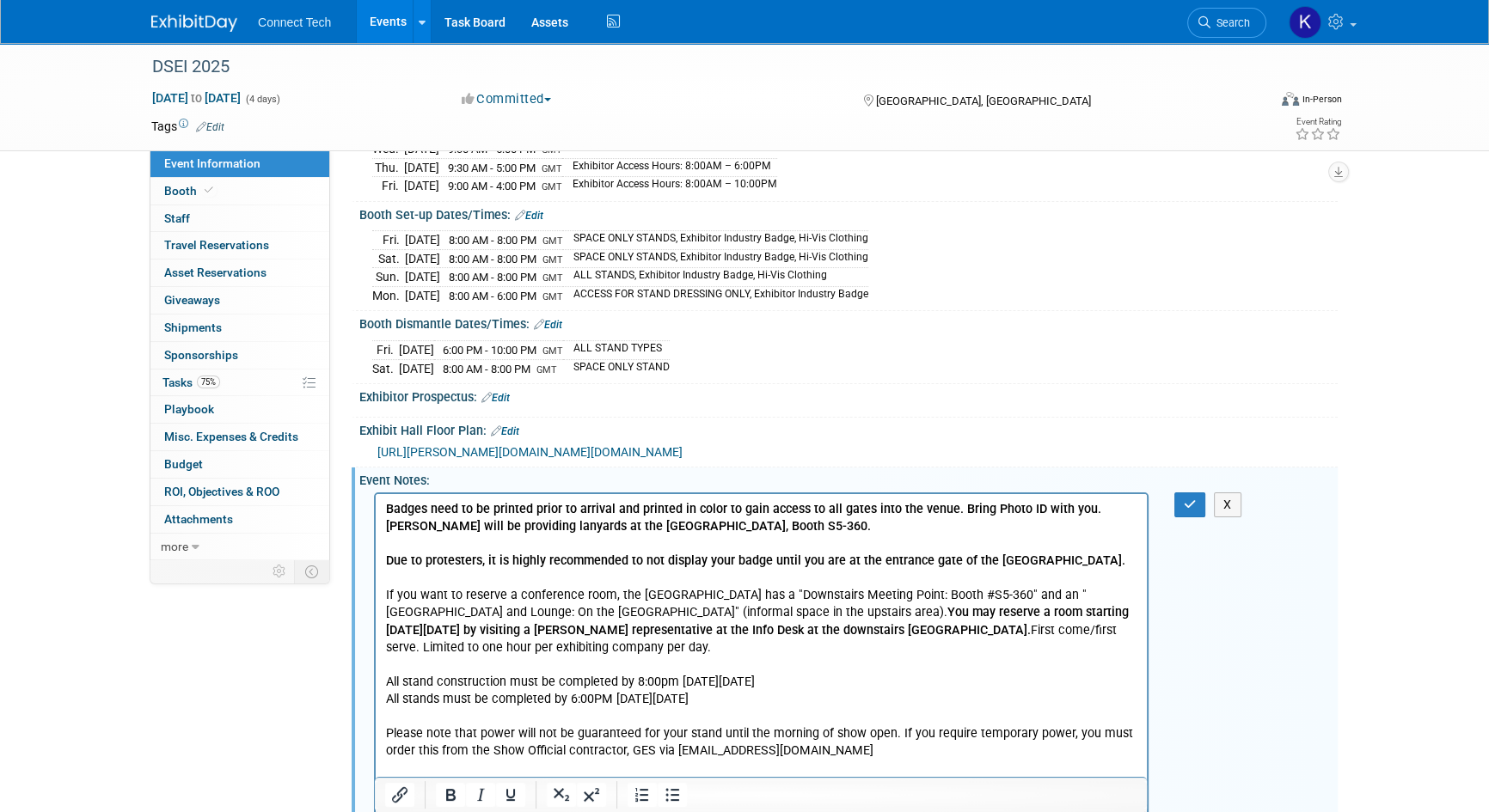
click at [619, 649] on p "If you want to reserve a conference room, the US Pavilion has a "Downstairs Mee…" at bounding box center [761, 620] width 751 height 69
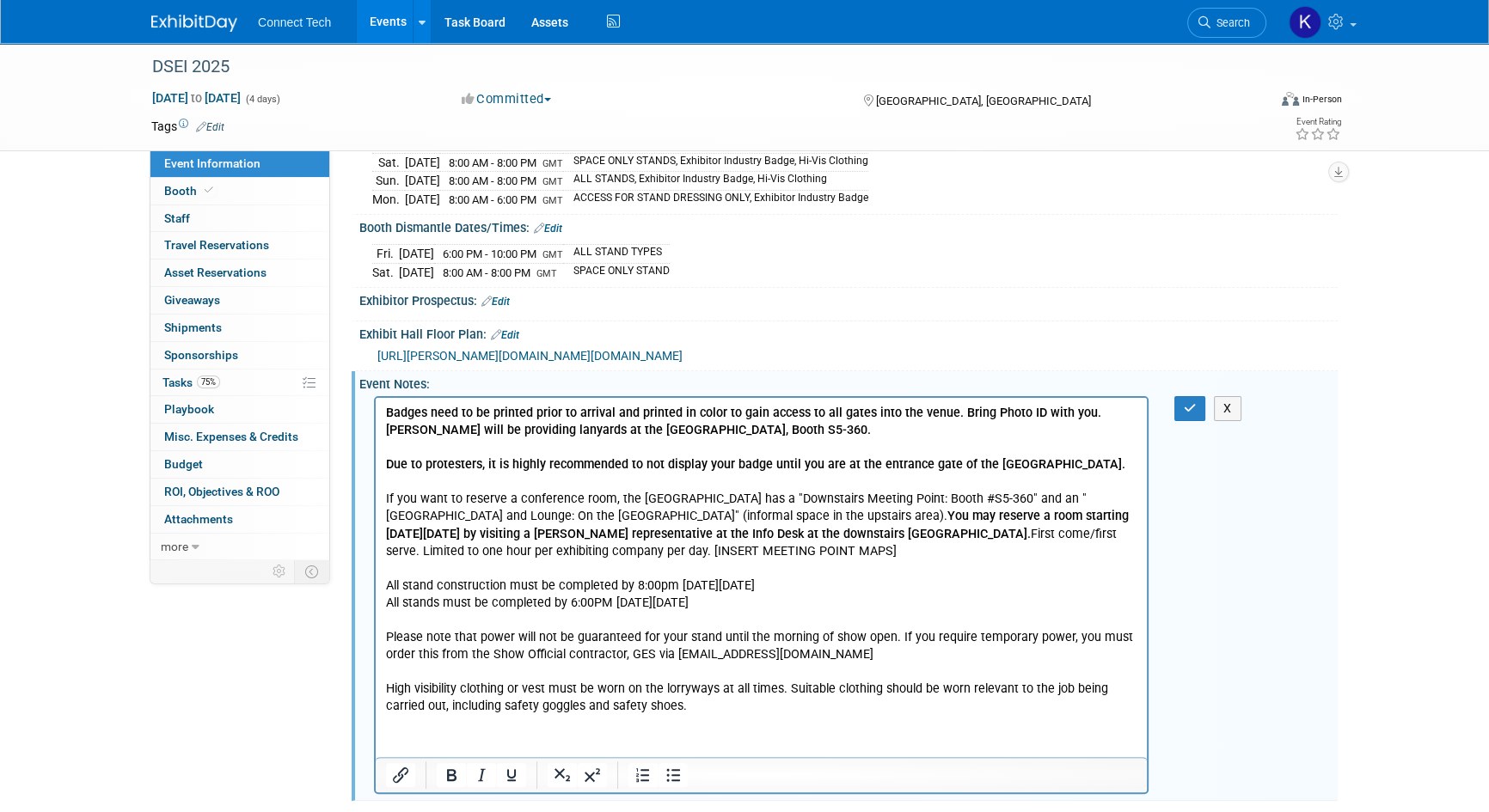
scroll to position [361, 0]
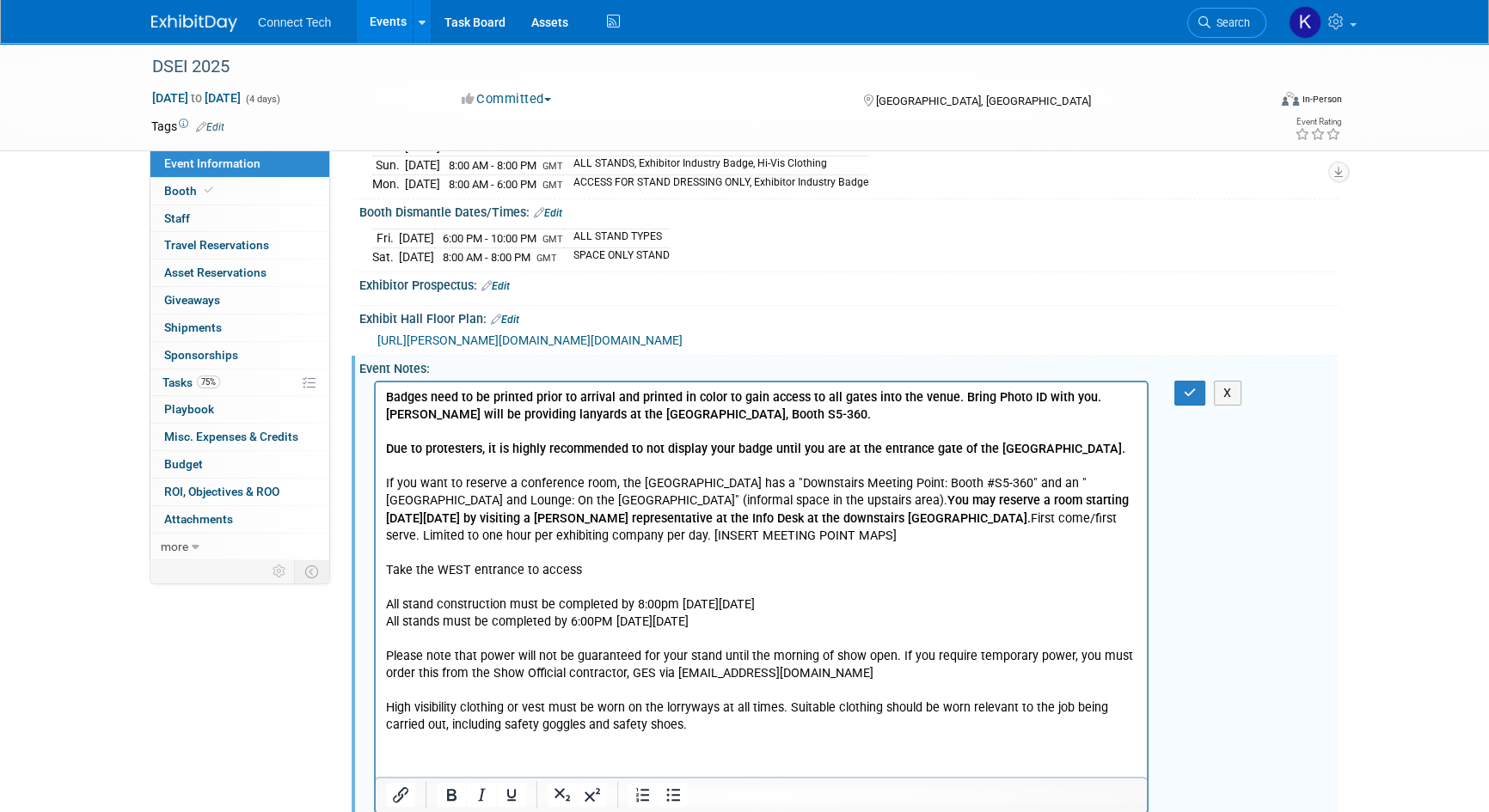
click at [614, 571] on p "Take the WEST entrance to access" at bounding box center [761, 569] width 751 height 17
click at [1195, 386] on icon "button" at bounding box center [1190, 392] width 13 height 12
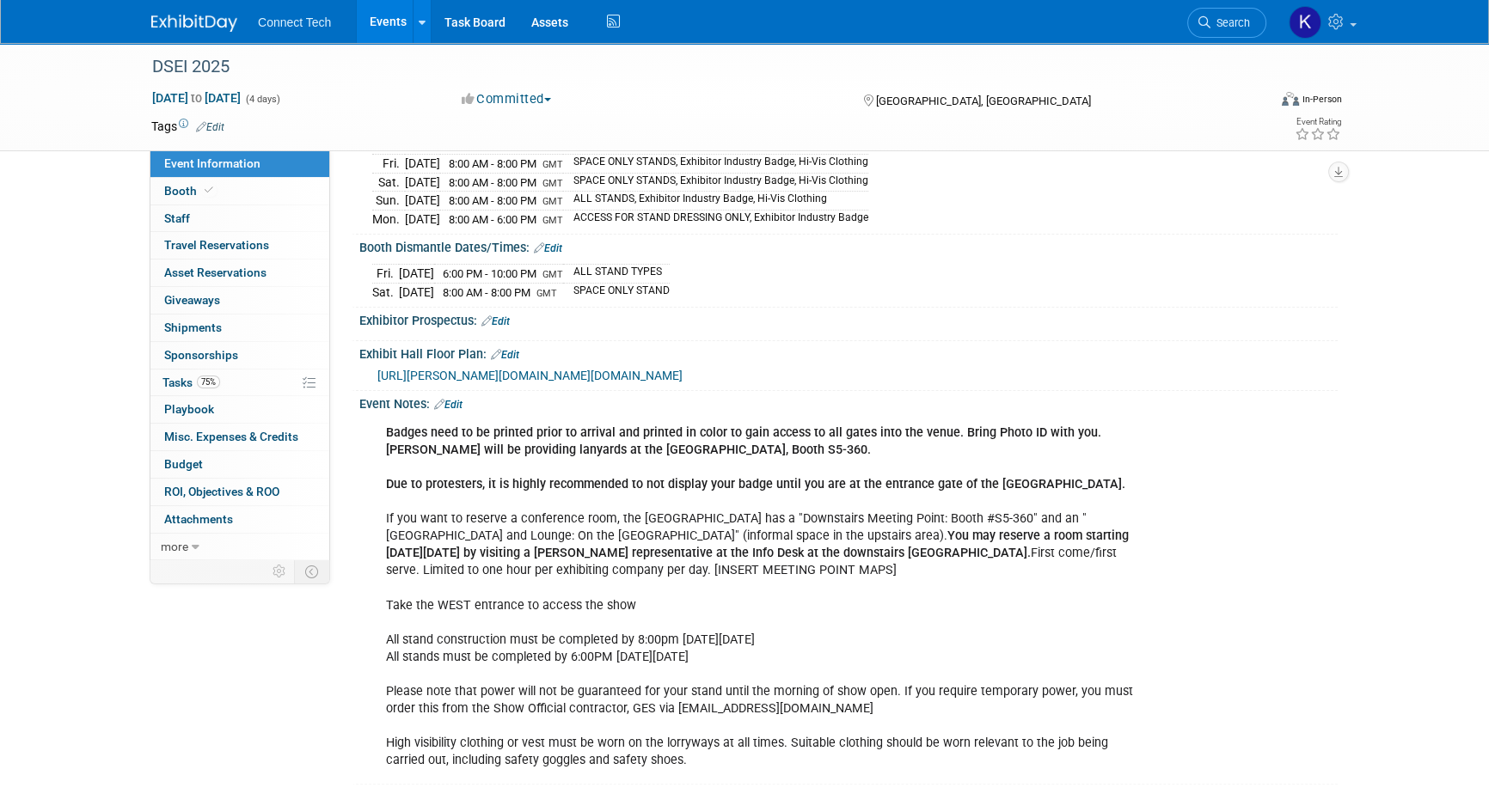
click at [506, 349] on link "Edit" at bounding box center [505, 355] width 29 height 12
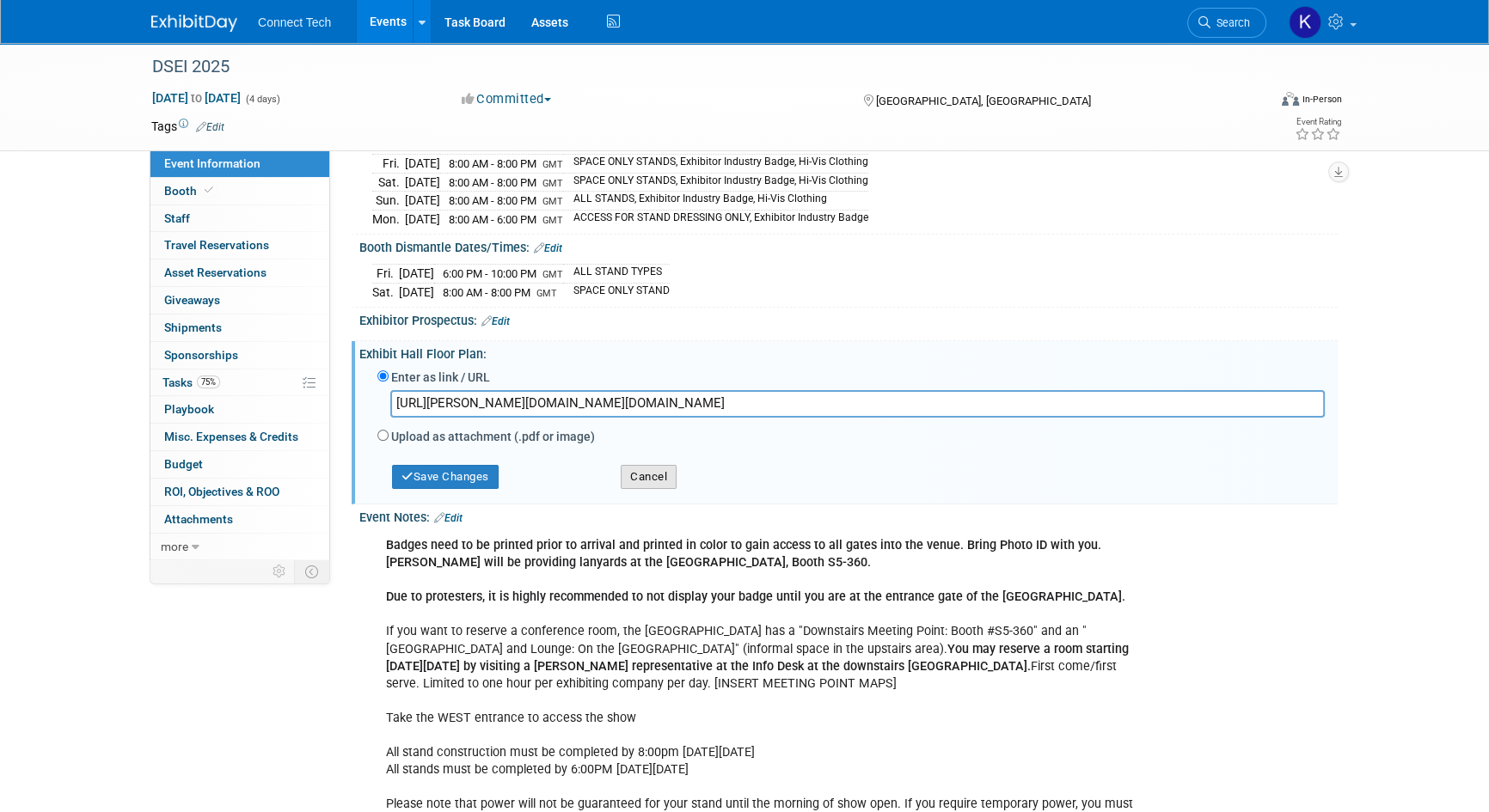
click at [653, 472] on button "Cancel" at bounding box center [648, 477] width 56 height 24
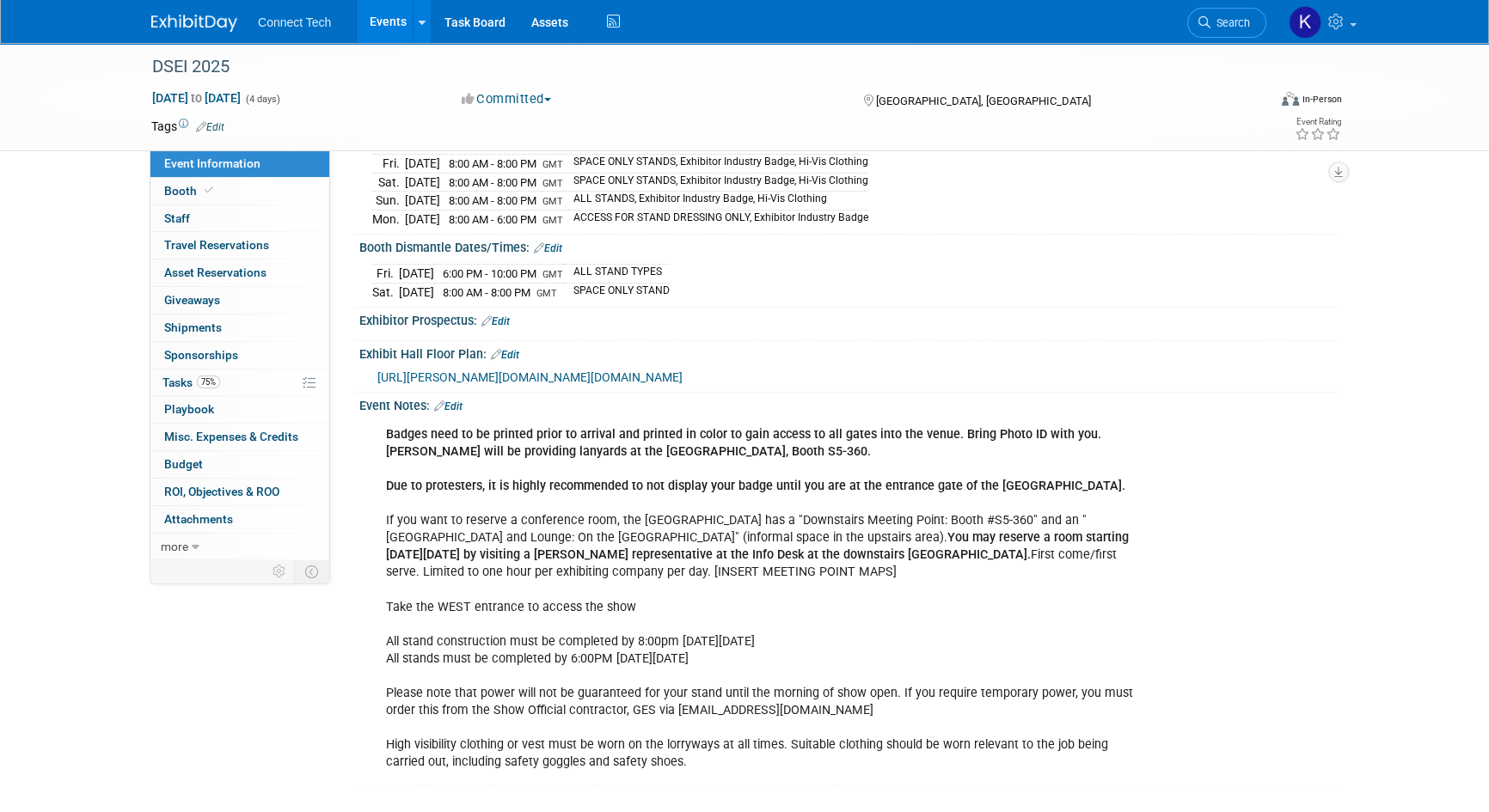
scroll to position [327, 0]
click at [445, 399] on icon at bounding box center [439, 404] width 10 height 11
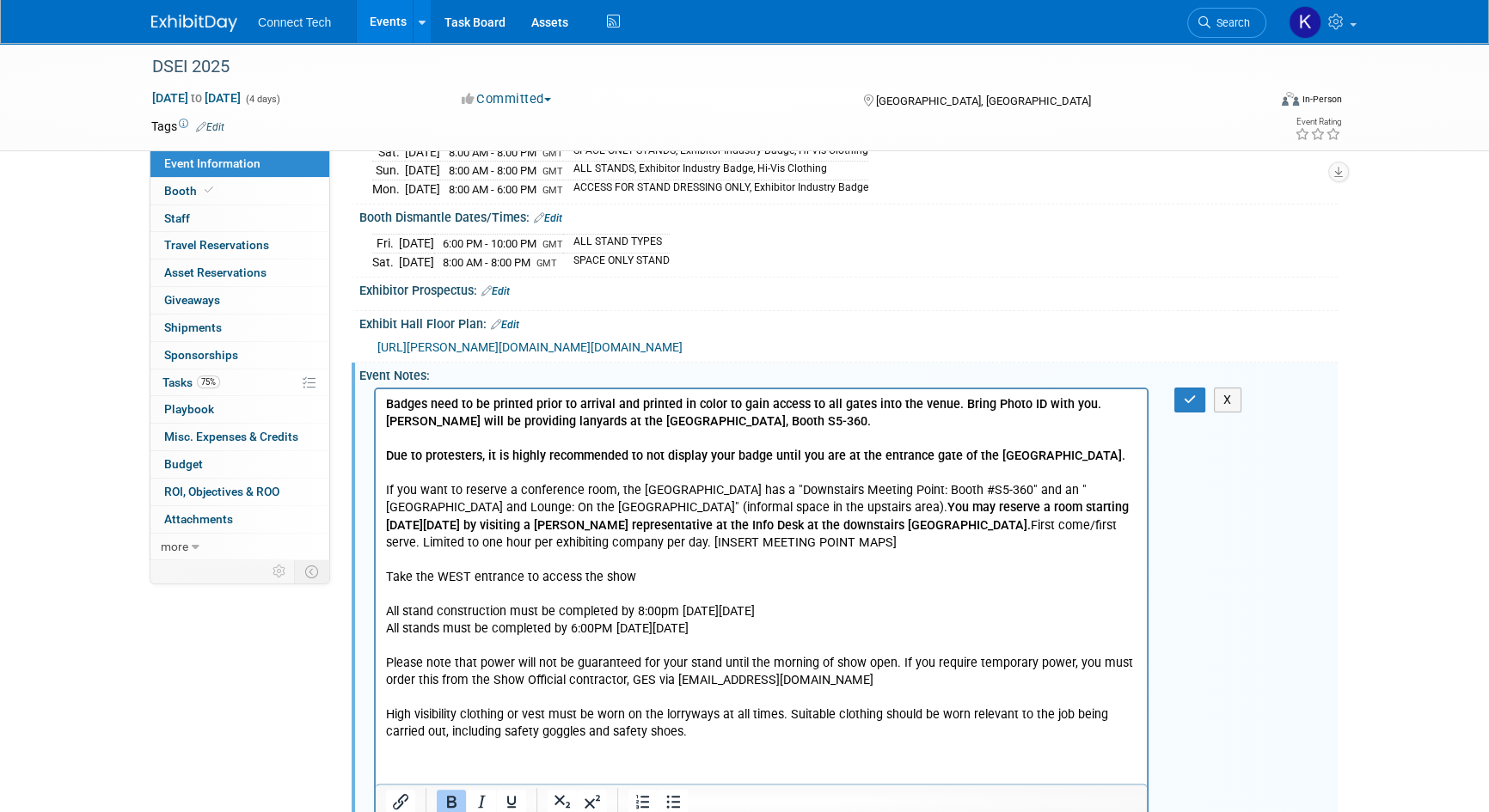
scroll to position [371, 0]
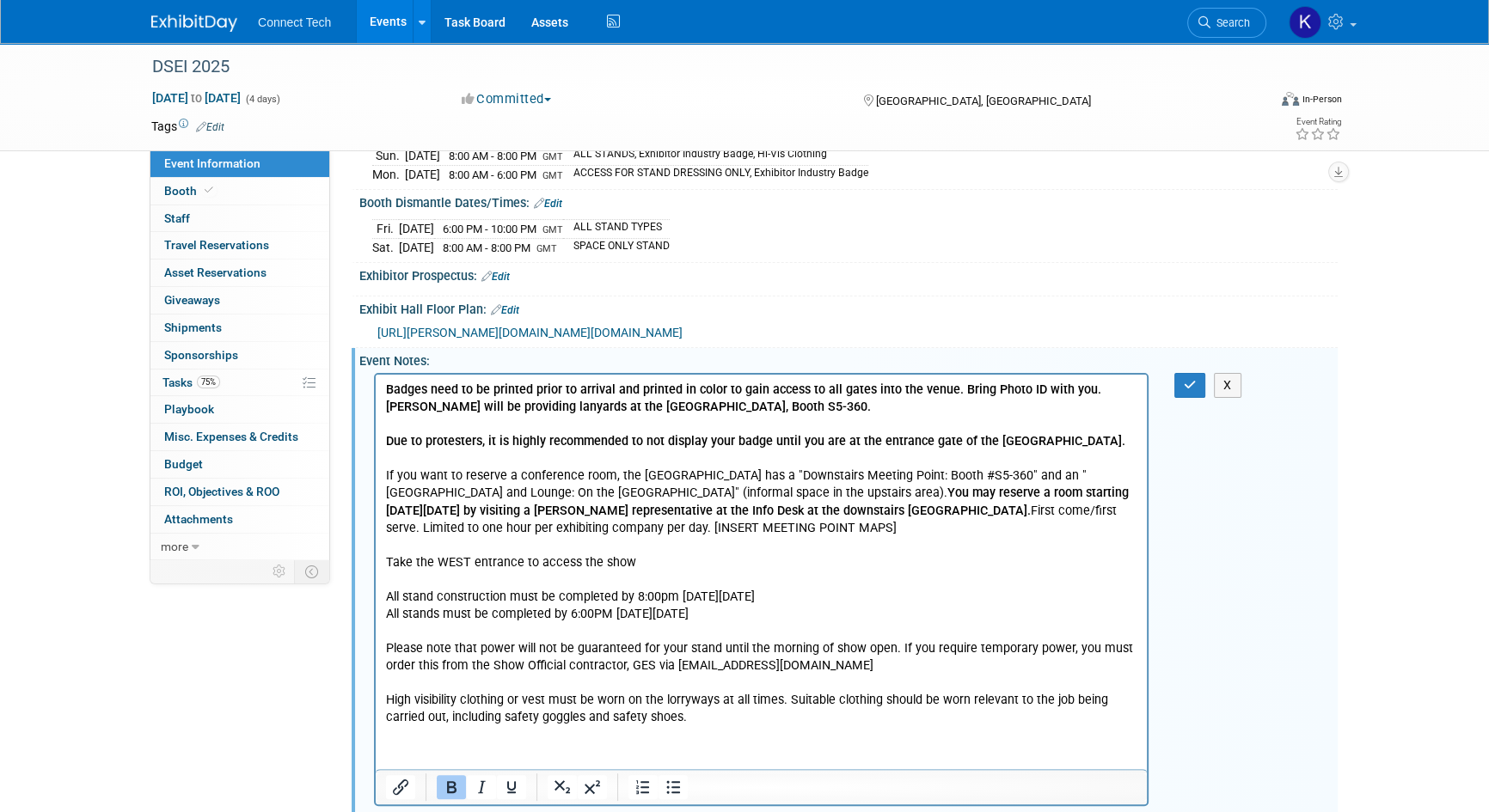
click at [764, 529] on p "Badges need to be printed prior to arrival and printed in color to gain access …" at bounding box center [761, 552] width 751 height 345
click at [1186, 378] on icon "button" at bounding box center [1190, 384] width 13 height 12
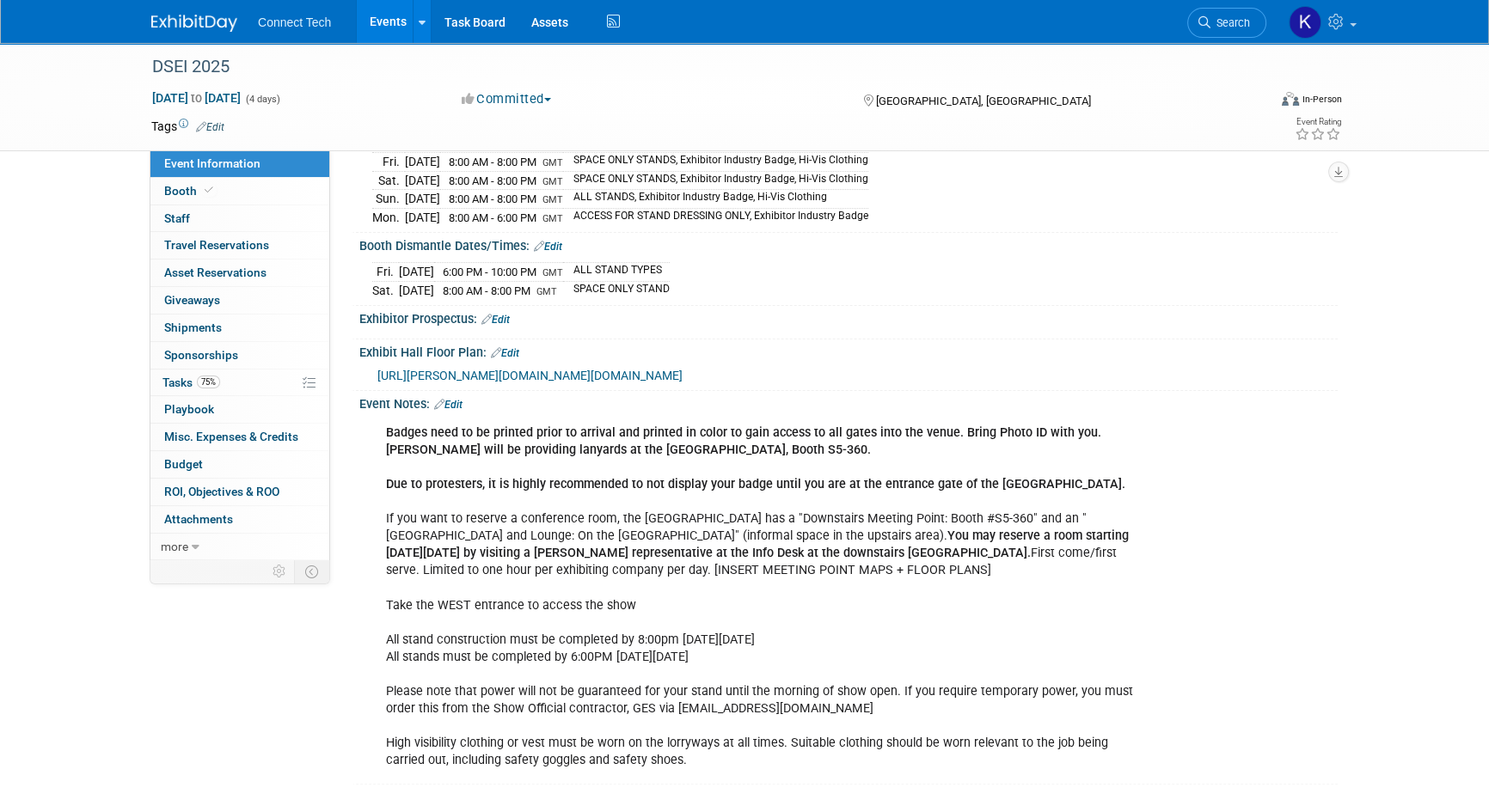
click at [453, 399] on link "Edit" at bounding box center [447, 405] width 29 height 12
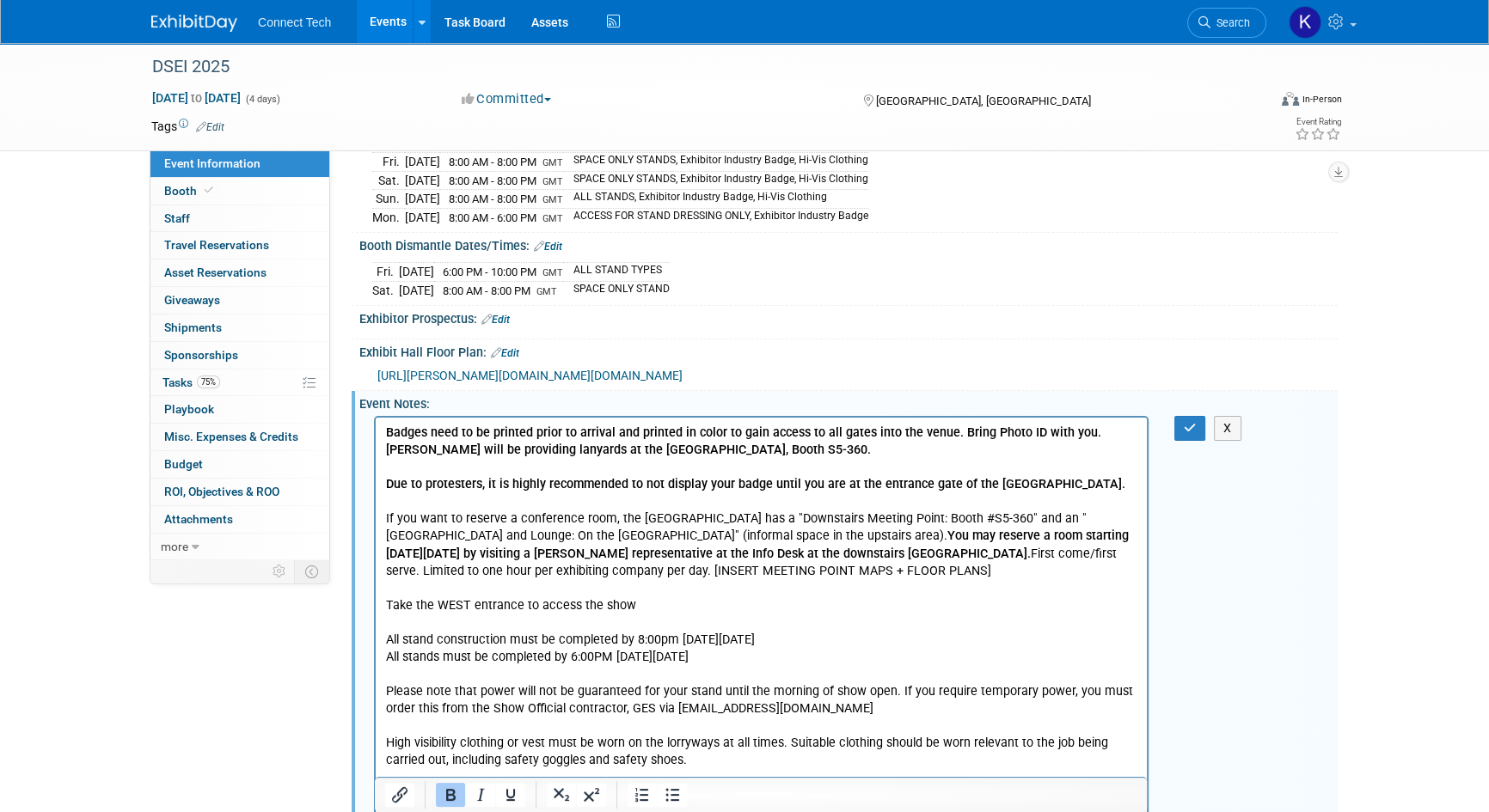
scroll to position [0, 0]
click at [814, 600] on p "Badges need to be printed prior to arrival and printed in color to gain access …" at bounding box center [761, 596] width 751 height 345
click at [887, 570] on p "Badges need to be printed prior to arrival and printed in color to gain access …" at bounding box center [761, 596] width 751 height 345
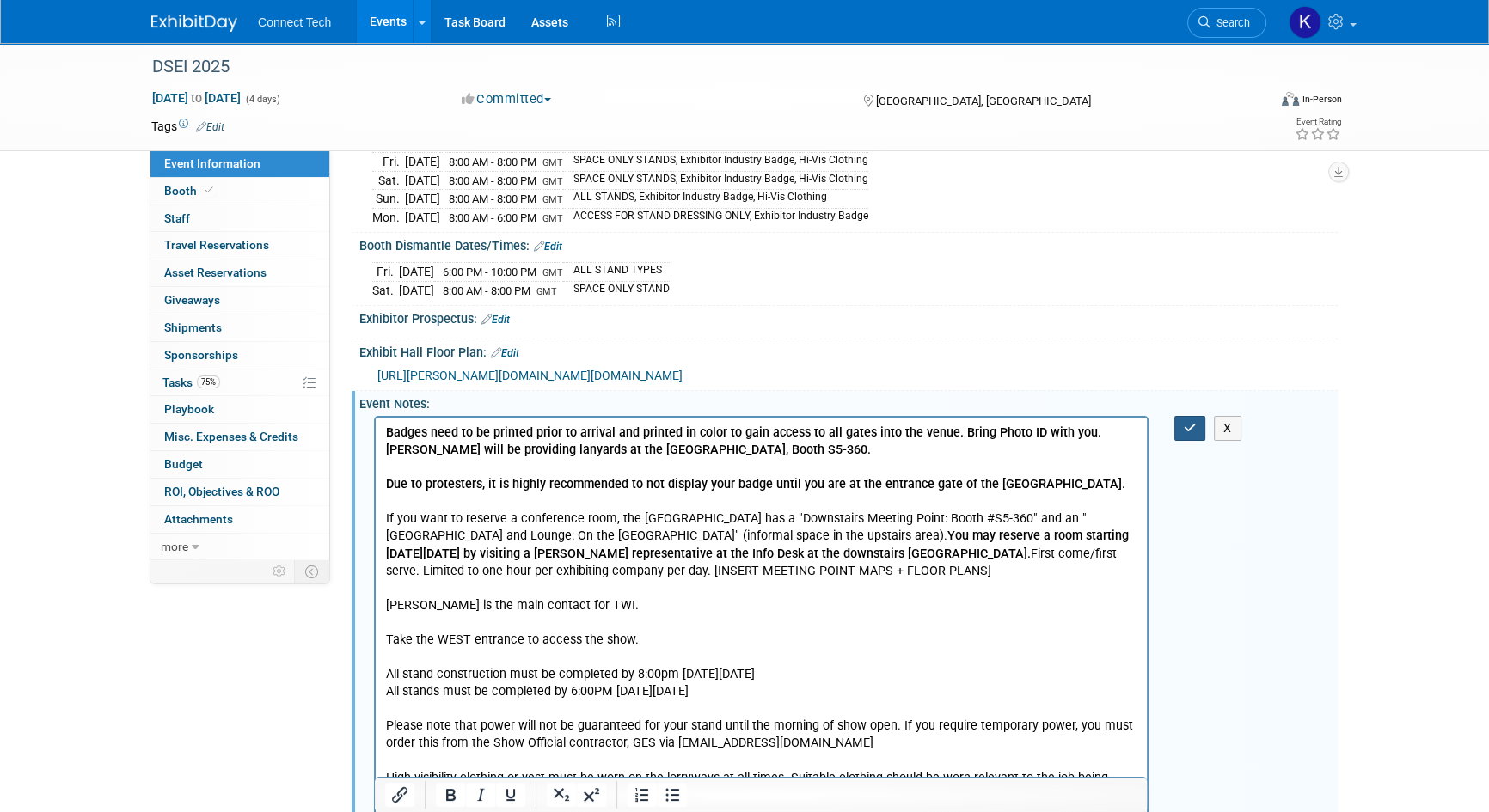
click at [1195, 416] on button "button" at bounding box center [1190, 428] width 31 height 25
